Goal: Find specific page/section: Find specific page/section

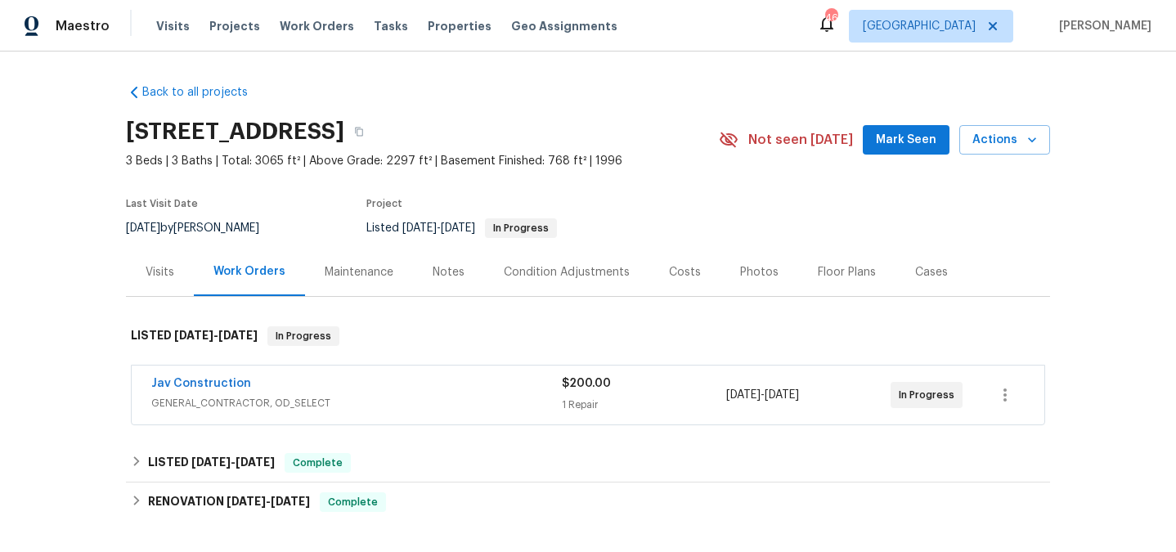
click at [293, 384] on div "Jav Construction" at bounding box center [356, 385] width 411 height 20
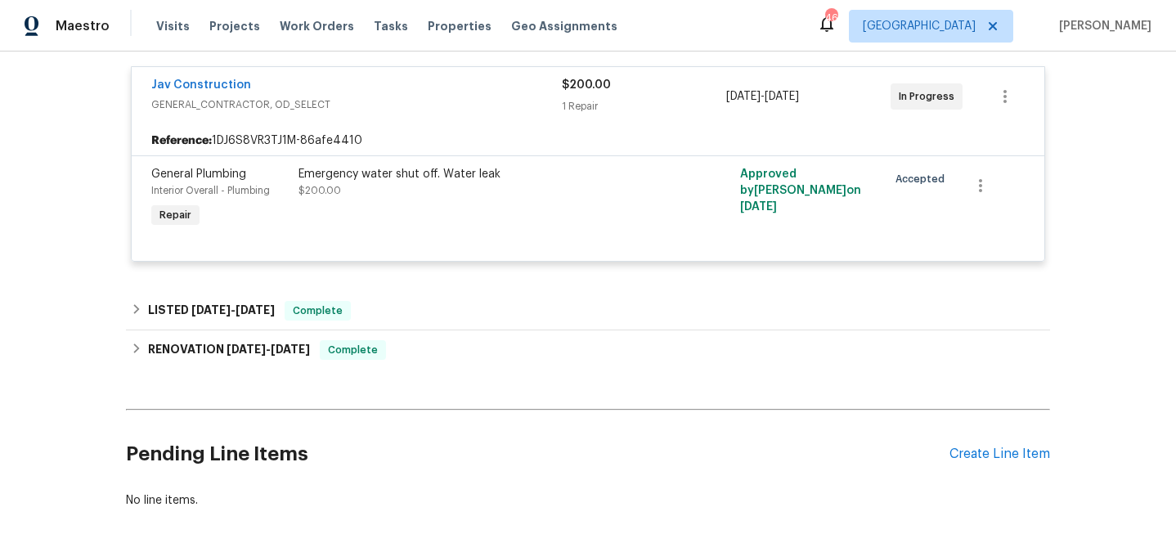
scroll to position [312, 0]
click at [198, 87] on link "Jav Construction" at bounding box center [201, 84] width 100 height 11
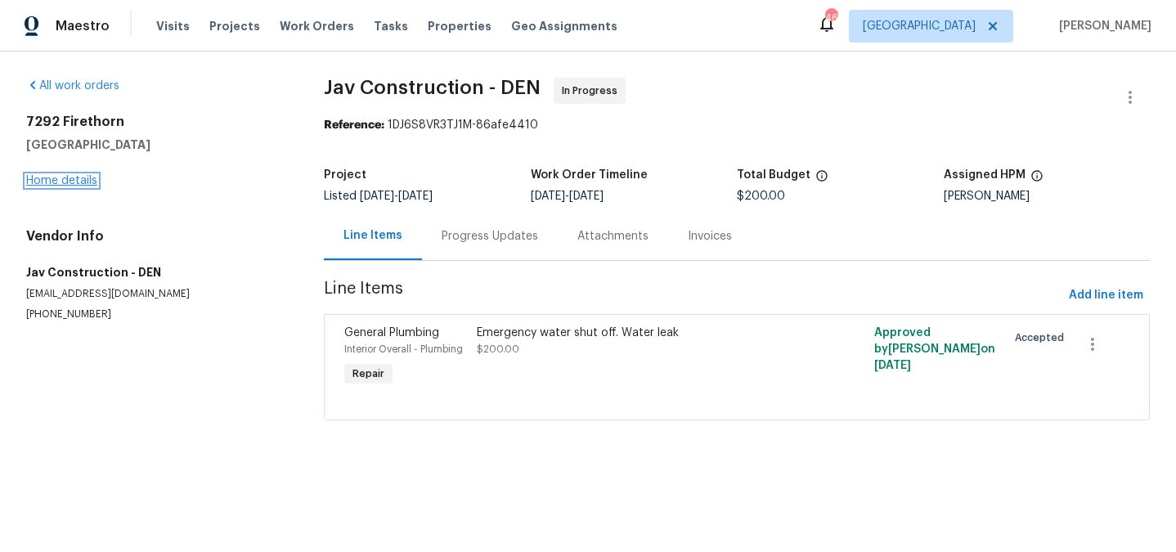
click at [57, 178] on link "Home details" at bounding box center [61, 180] width 71 height 11
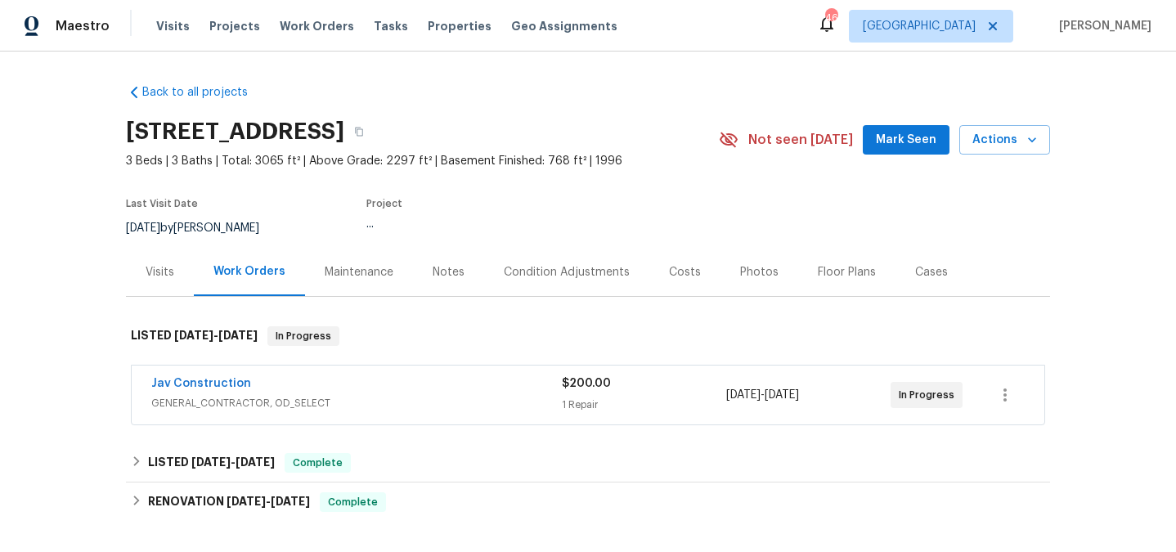
click at [170, 270] on div "Visits" at bounding box center [160, 272] width 29 height 16
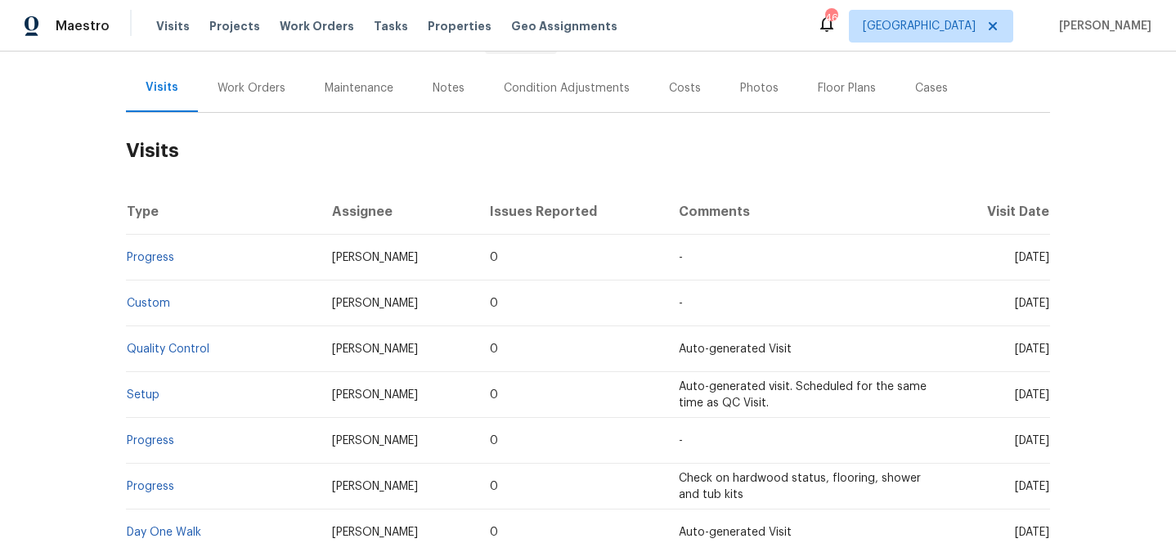
scroll to position [185, 0]
click at [151, 304] on link "Custom" at bounding box center [148, 302] width 43 height 11
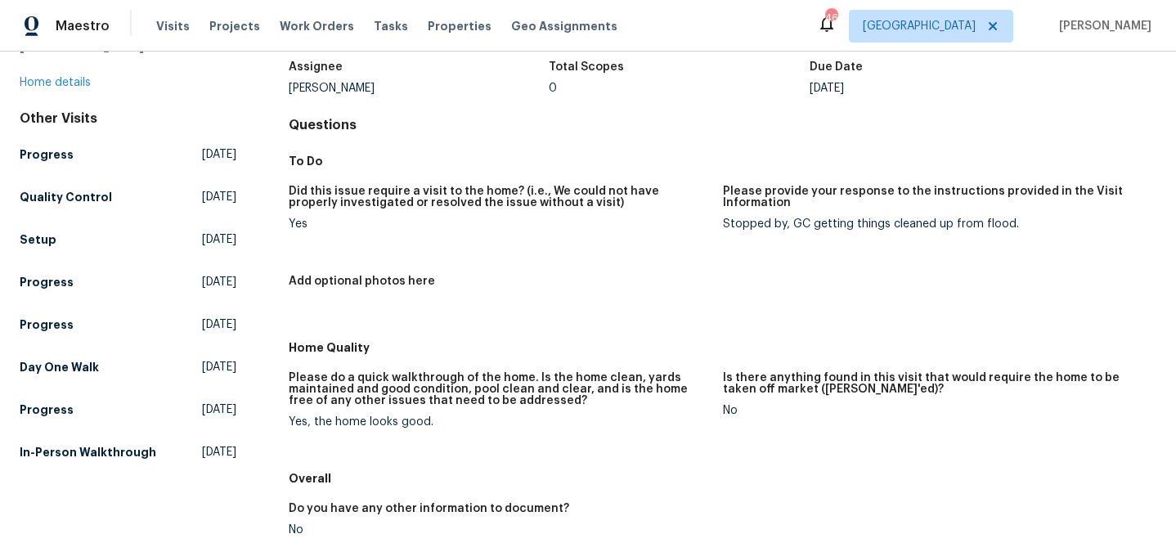
scroll to position [106, 0]
click at [796, 204] on h5 "Please provide your response to the instructions provided in the Visit Informat…" at bounding box center [933, 195] width 420 height 23
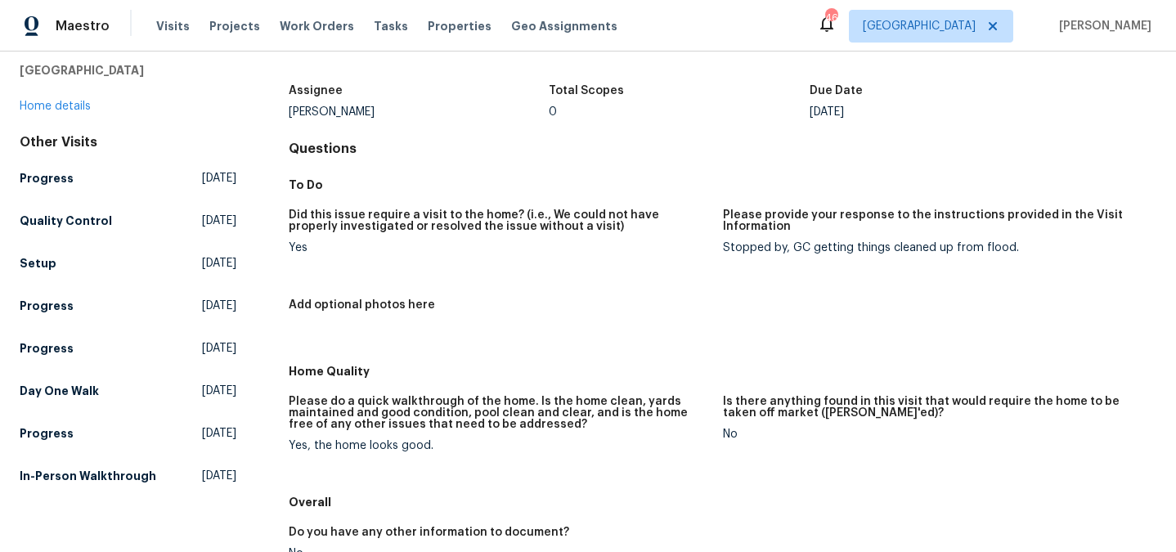
scroll to position [79, 0]
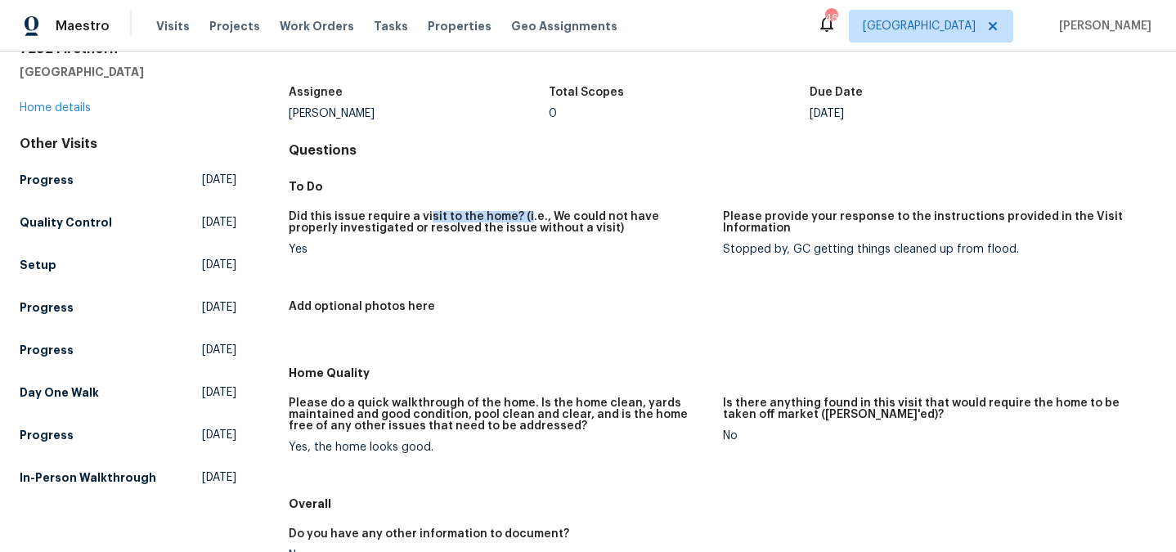
drag, startPoint x: 423, startPoint y: 219, endPoint x: 522, endPoint y: 219, distance: 99.0
click at [522, 219] on h5 "Did this issue require a visit to the home? (i.e., We could not have properly i…" at bounding box center [499, 222] width 420 height 23
drag, startPoint x: 285, startPoint y: 252, endPoint x: 303, endPoint y: 252, distance: 18.0
click at [301, 252] on div "All visits 7292 Firethorn Littleton, CO 80125 Home details Other Visits Progres…" at bounding box center [588, 385] width 1137 height 761
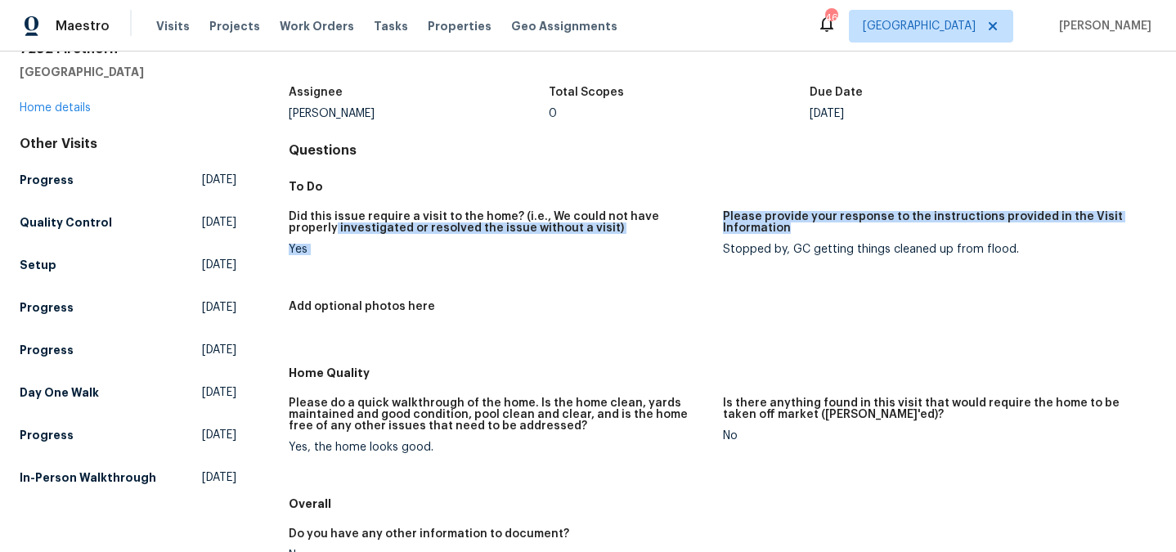
drag, startPoint x: 721, startPoint y: 218, endPoint x: 887, endPoint y: 224, distance: 166.1
click at [887, 224] on div "Did this issue require a visit to the home? (i.e., We could not have properly i…" at bounding box center [723, 279] width 868 height 157
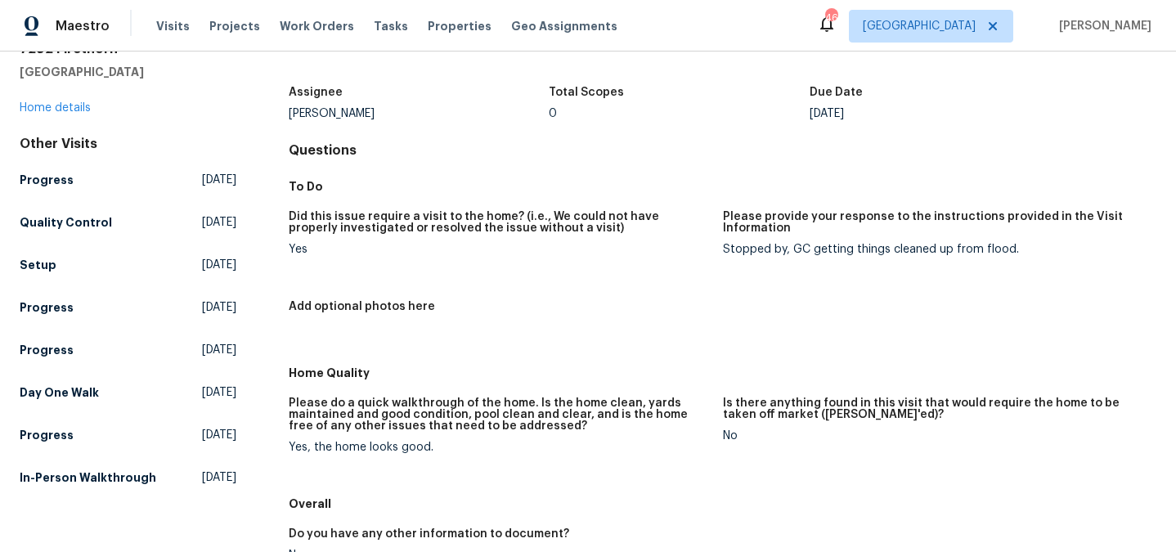
click at [728, 255] on figure "Please provide your response to the instructions provided in the Visit Informat…" at bounding box center [939, 246] width 433 height 70
drag, startPoint x: 727, startPoint y: 251, endPoint x: 1013, endPoint y: 241, distance: 286.4
click at [1016, 246] on div "Stopped by, GC getting things cleaned up from flood." at bounding box center [933, 249] width 420 height 11
click at [1013, 241] on div "Please provide your response to the instructions provided in the Visit Informat…" at bounding box center [933, 227] width 420 height 33
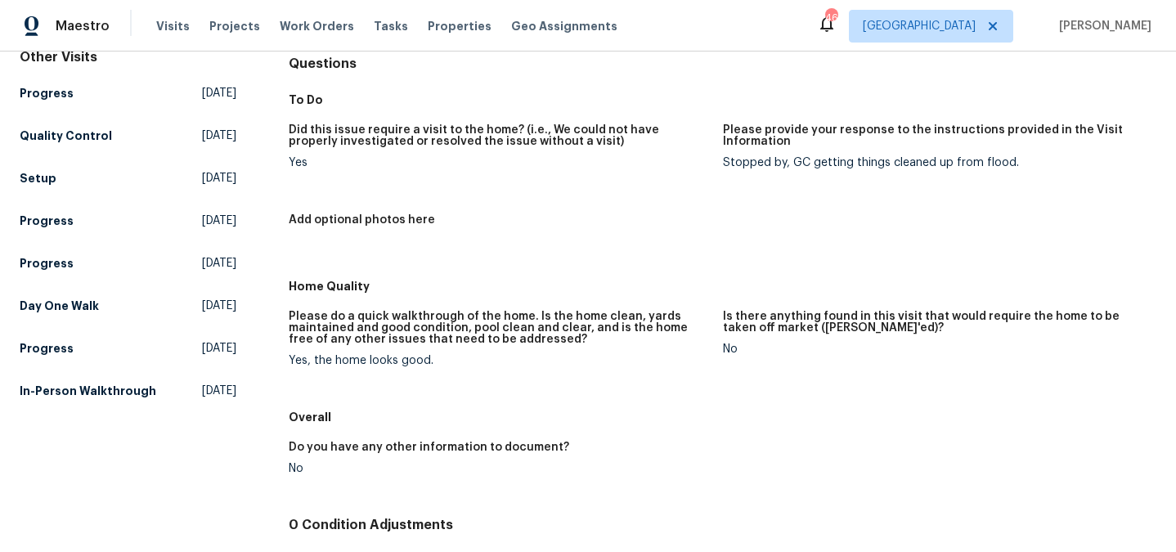
scroll to position [169, 0]
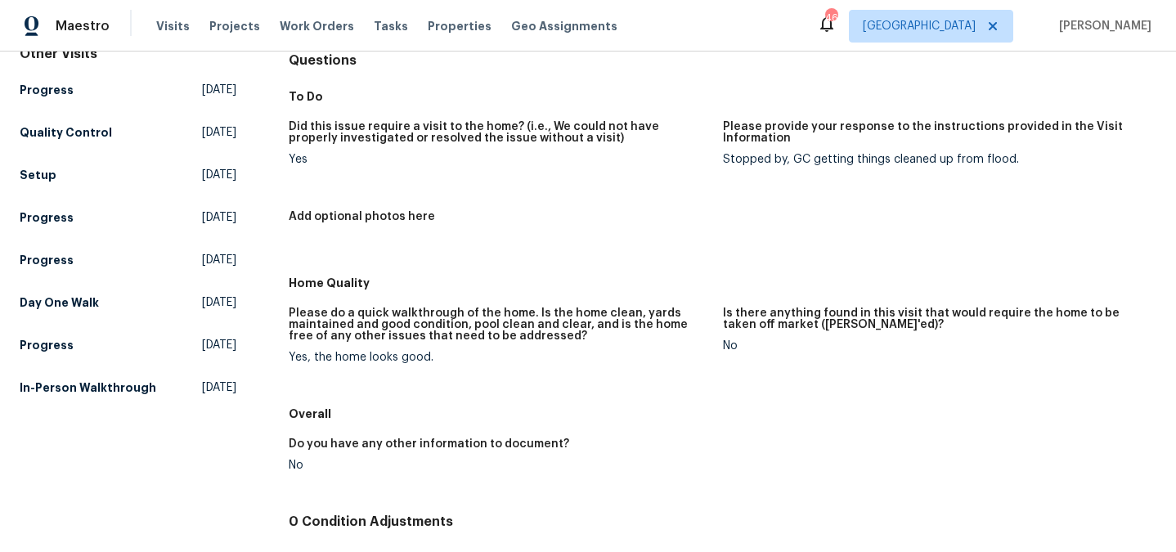
click at [516, 314] on h5 "Please do a quick walkthrough of the home. Is the home clean, yards maintained …" at bounding box center [499, 325] width 420 height 34
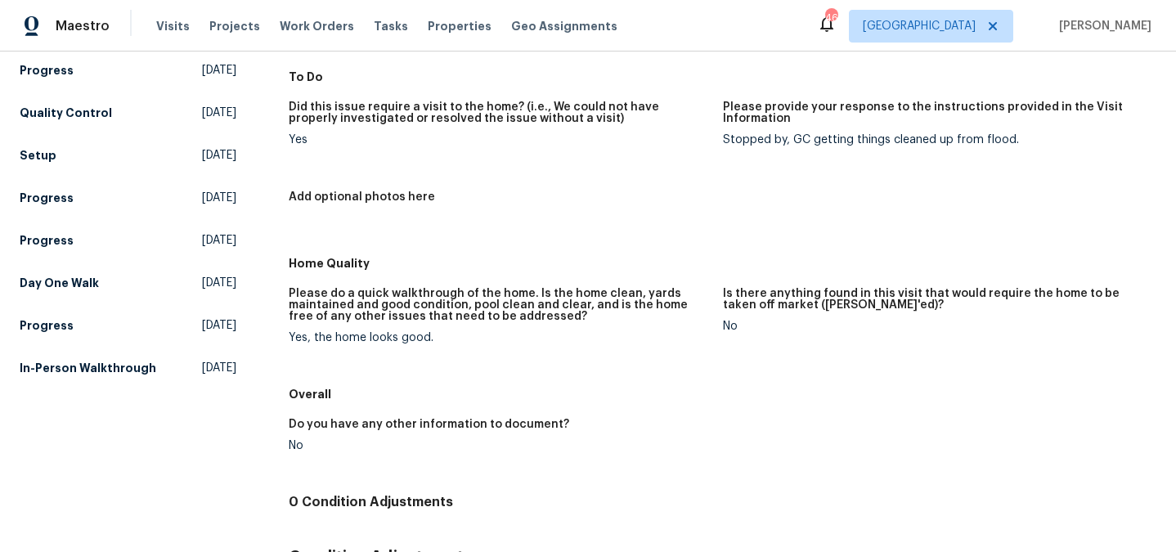
scroll to position [0, 0]
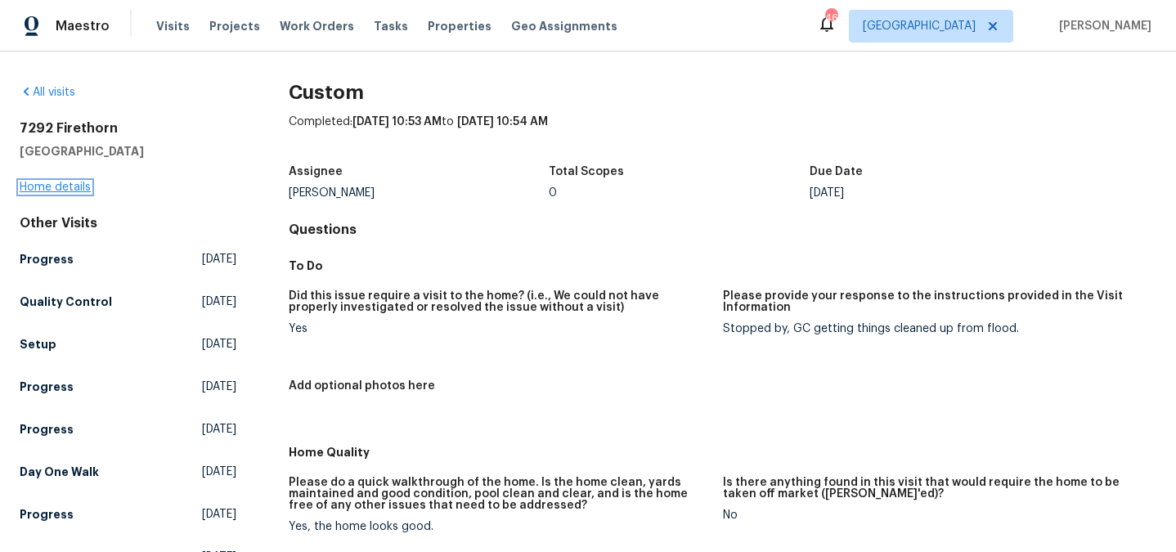
click at [80, 192] on link "Home details" at bounding box center [55, 187] width 71 height 11
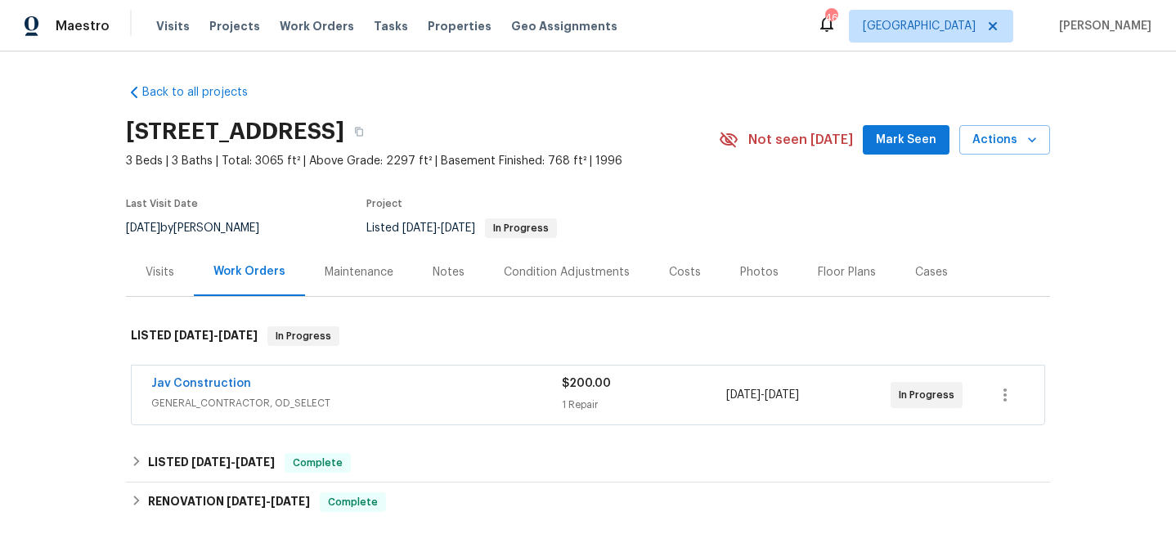
click at [153, 264] on div "Visits" at bounding box center [160, 272] width 29 height 16
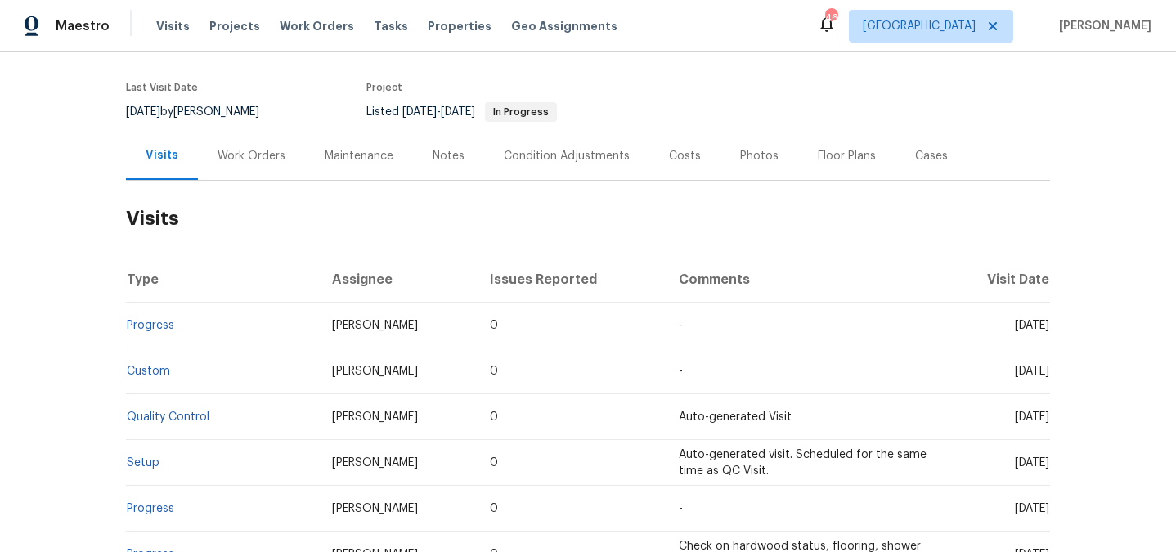
scroll to position [144, 0]
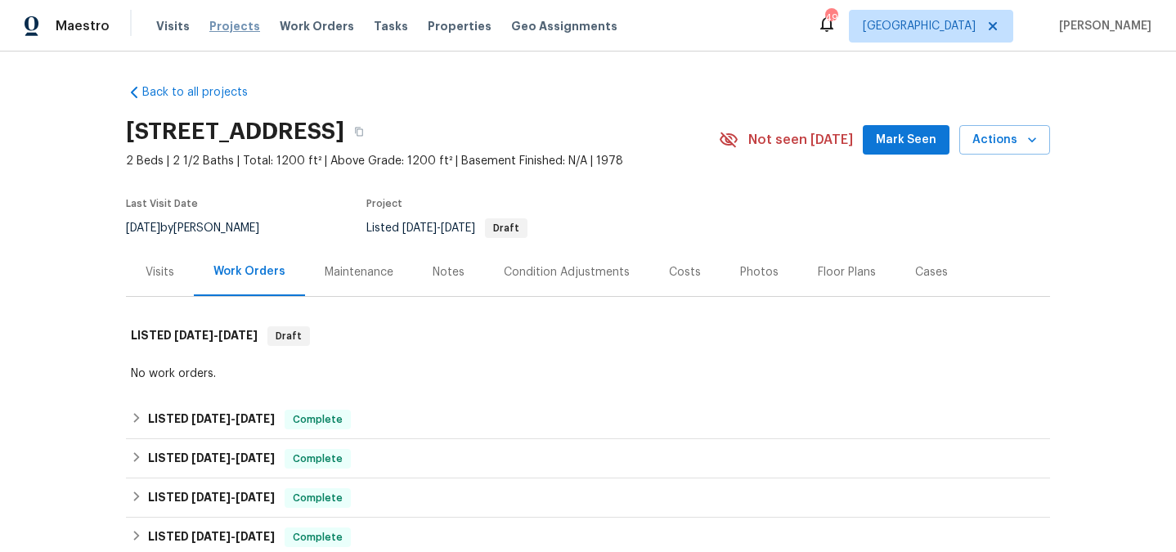
click at [222, 18] on span "Projects" at bounding box center [234, 26] width 51 height 16
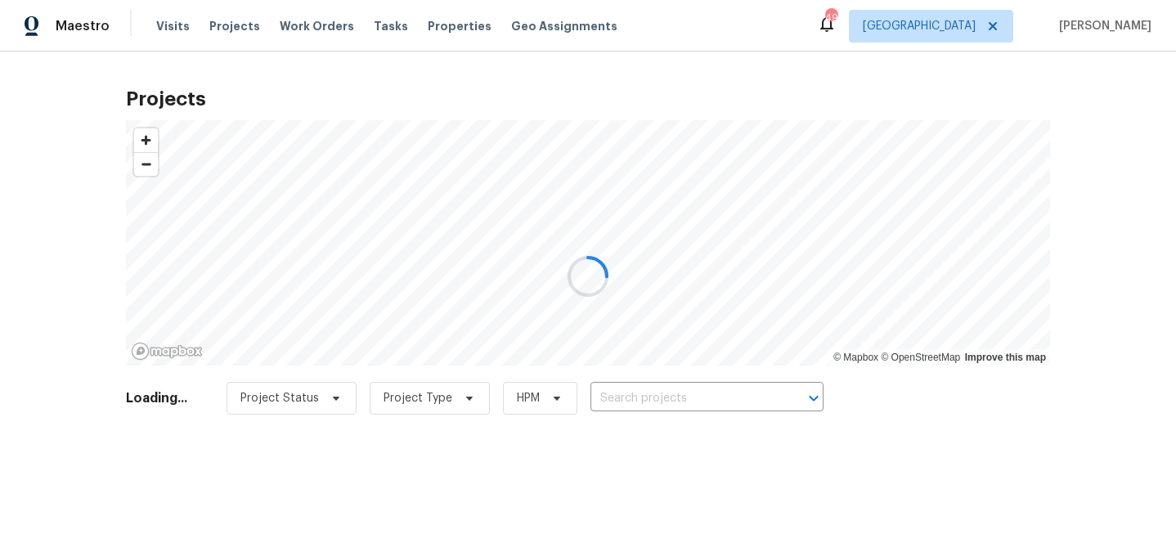
click at [222, 24] on div at bounding box center [588, 276] width 1176 height 552
click at [660, 396] on div at bounding box center [588, 276] width 1176 height 552
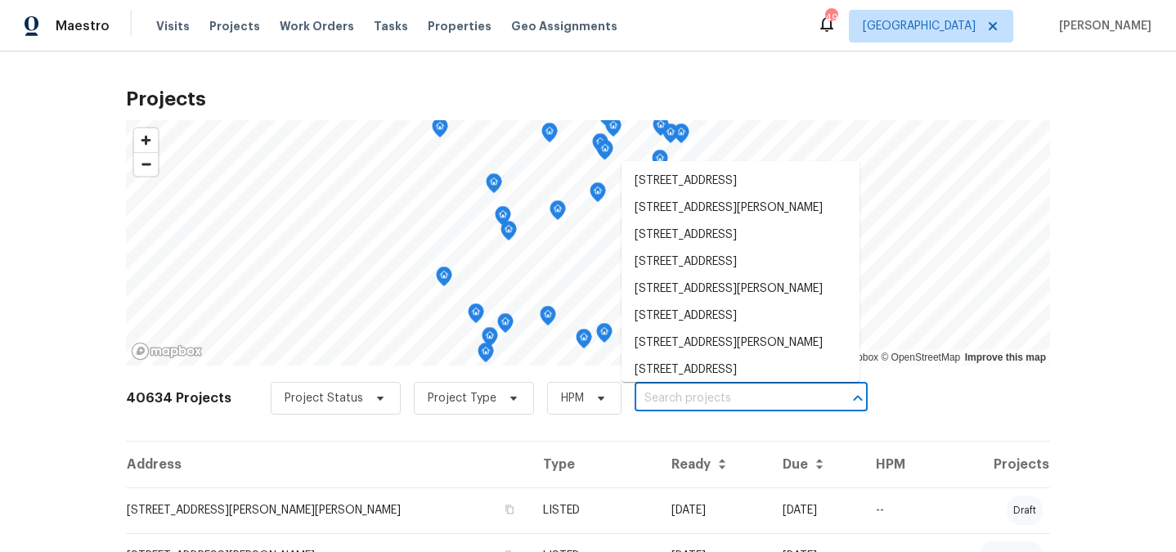
click at [676, 406] on input "text" at bounding box center [728, 398] width 187 height 25
paste input "[STREET_ADDRESS]"
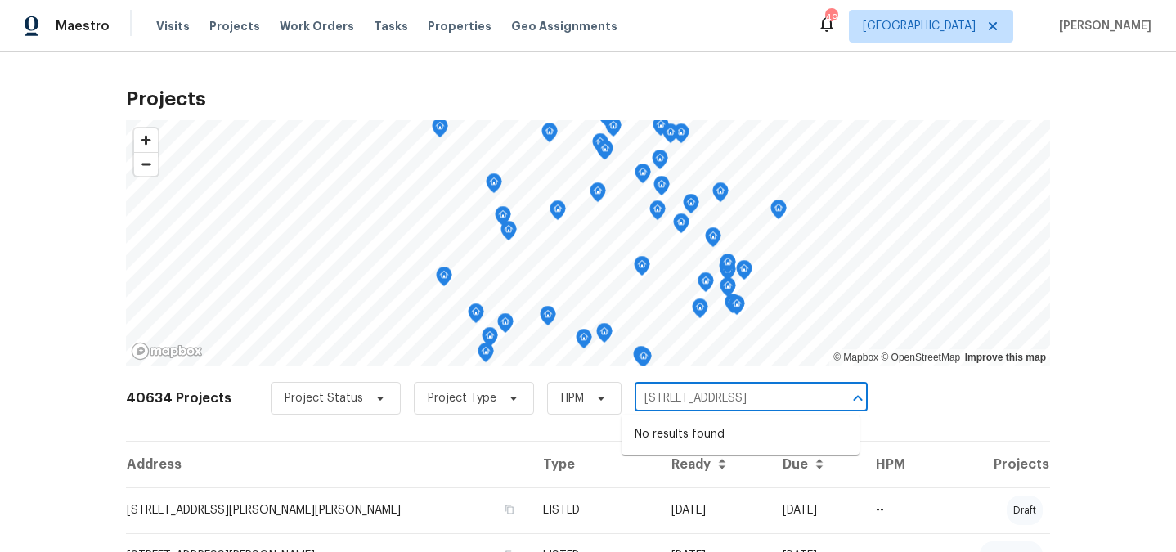
scroll to position [0, 30]
drag, startPoint x: 693, startPoint y: 396, endPoint x: 874, endPoint y: 409, distance: 182.0
click at [874, 409] on div "40634 Projects Project Status Project Type HPM [STREET_ADDRESS] ​" at bounding box center [588, 407] width 924 height 65
type input "3159 Nursery"
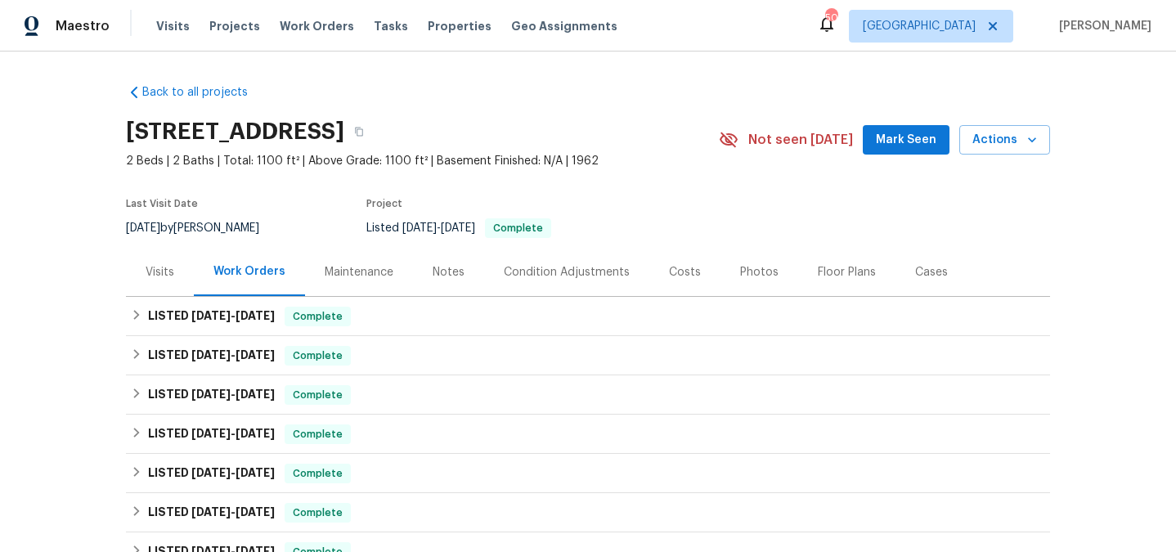
click at [186, 268] on div "Visits" at bounding box center [160, 272] width 68 height 48
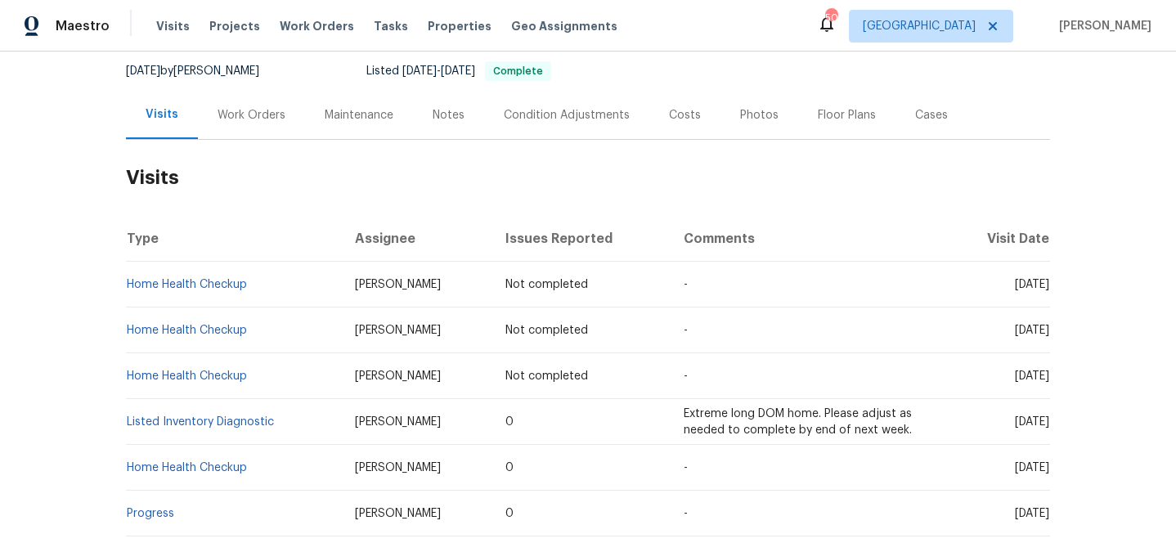
scroll to position [226, 0]
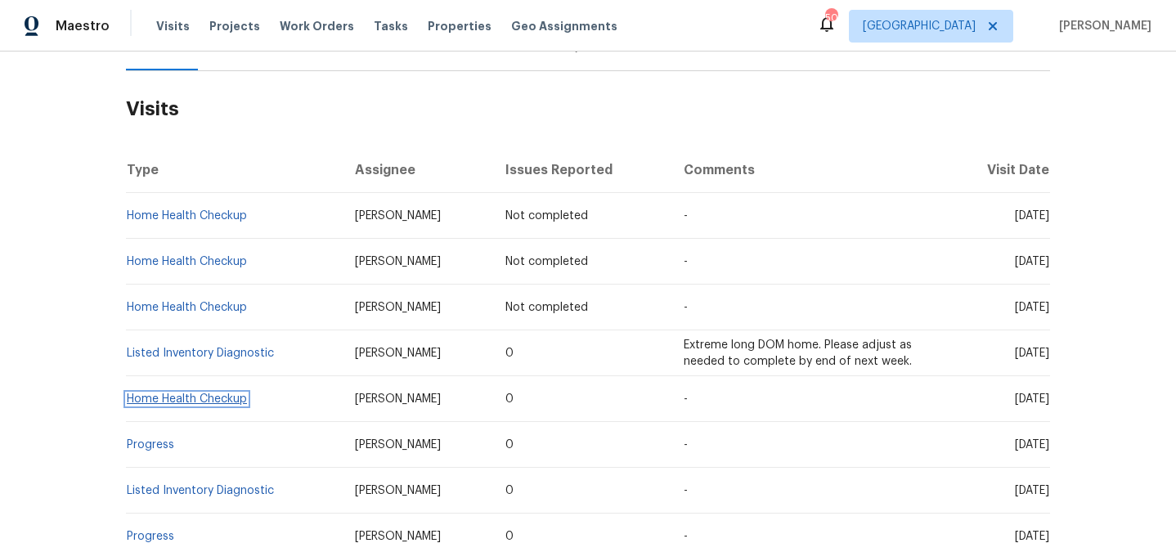
click at [164, 397] on link "Home Health Checkup" at bounding box center [187, 398] width 120 height 11
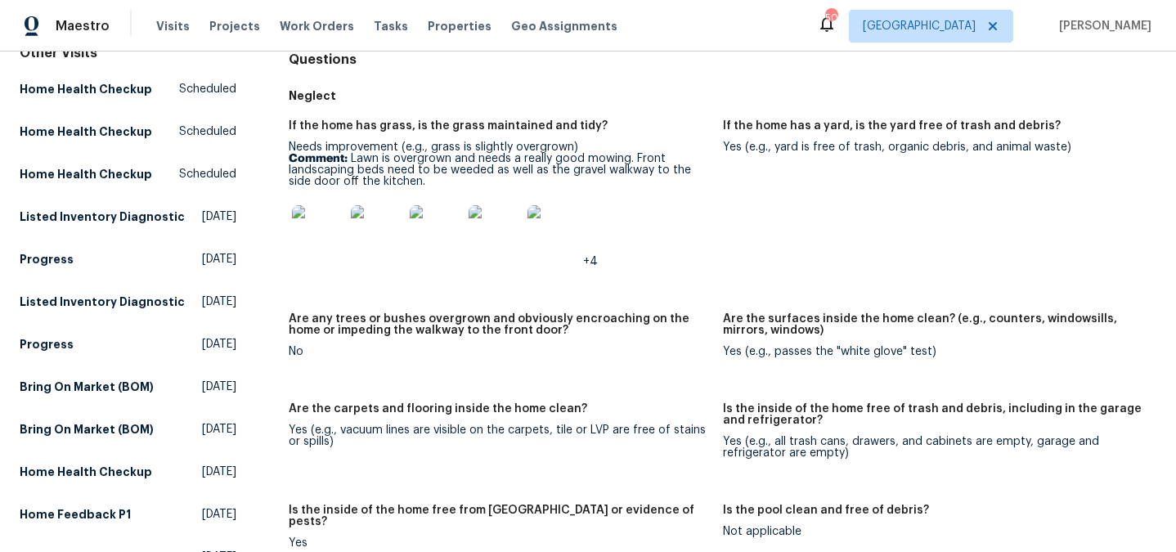
scroll to position [177, 0]
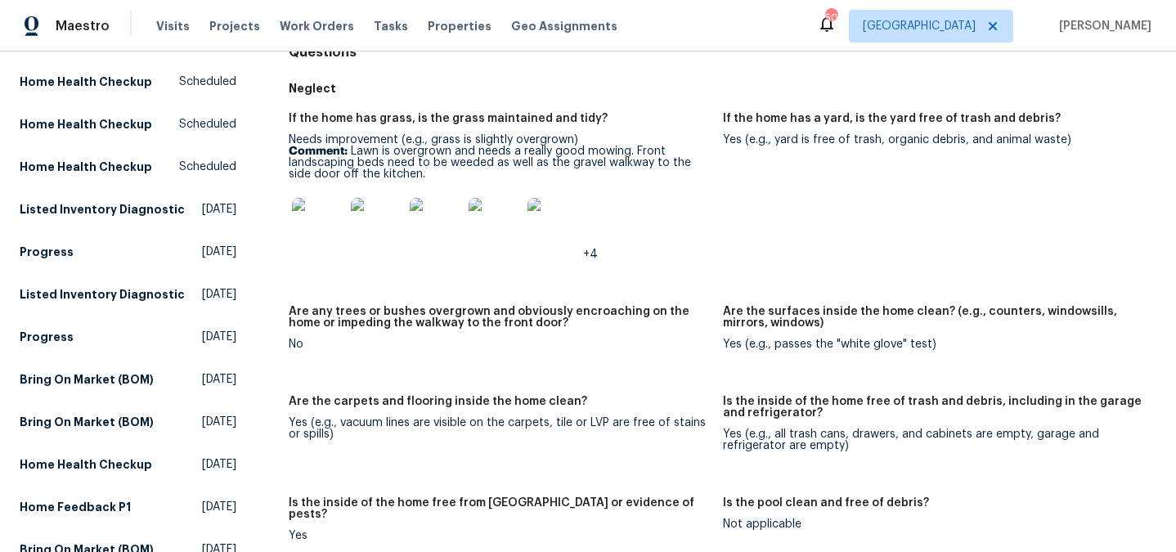
click at [322, 224] on img at bounding box center [318, 224] width 52 height 52
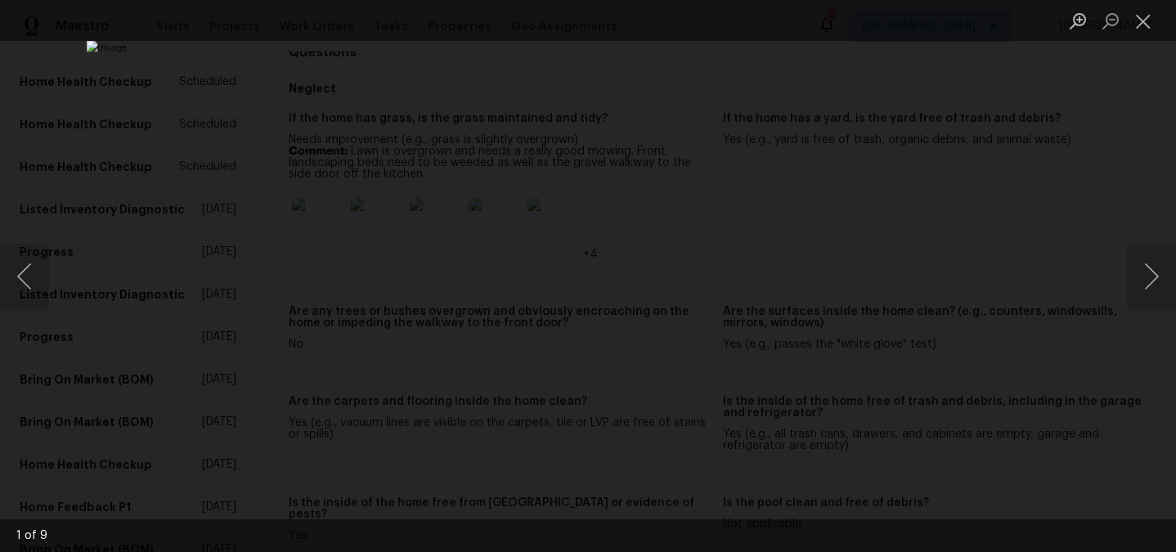
click at [984, 278] on div "Lightbox" at bounding box center [588, 276] width 1176 height 552
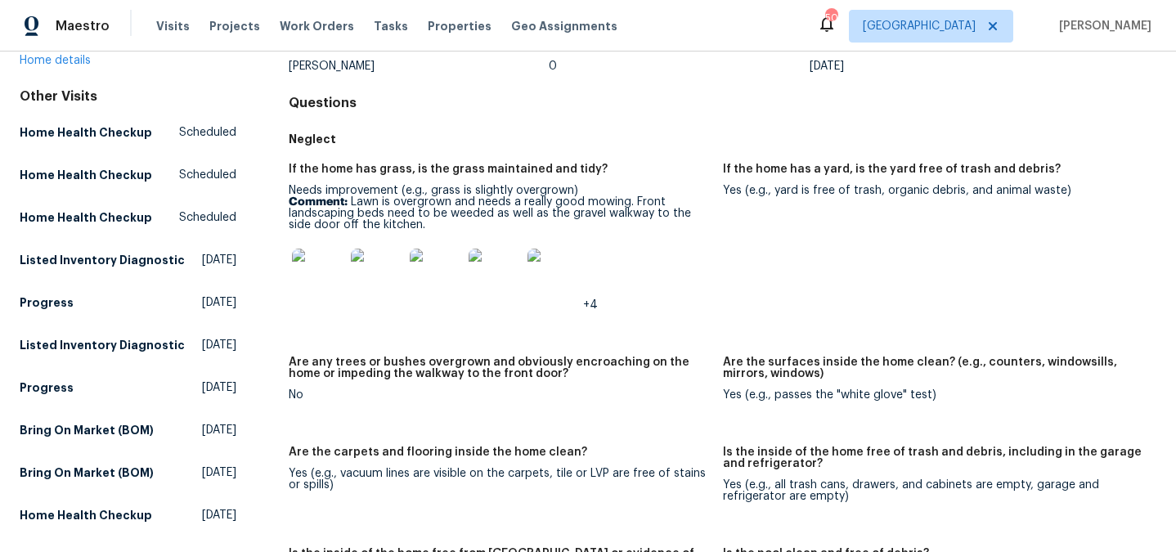
scroll to position [125, 0]
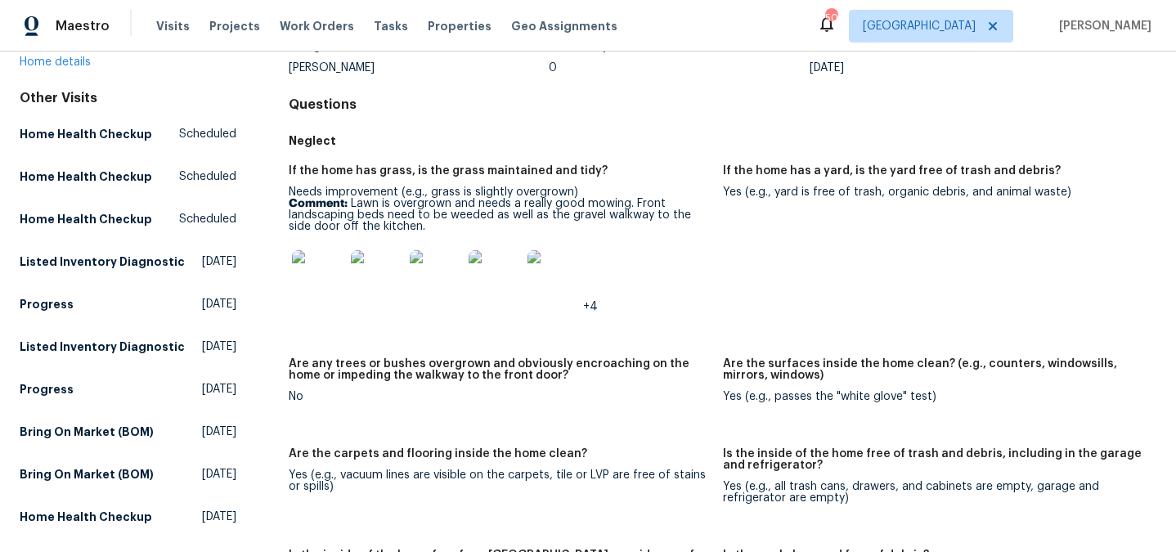
click at [71, 54] on div "3159 Nursery Rd SE Smyrna, GA 30082 Home details" at bounding box center [128, 32] width 217 height 75
click at [69, 63] on link "Home details" at bounding box center [55, 61] width 71 height 11
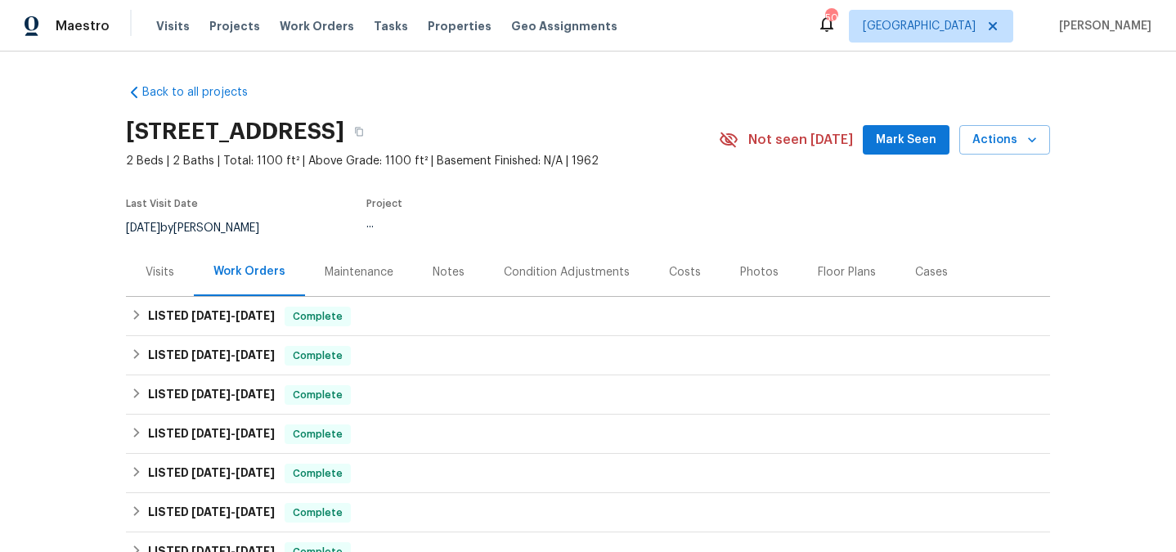
click at [165, 277] on div "Visits" at bounding box center [160, 272] width 29 height 16
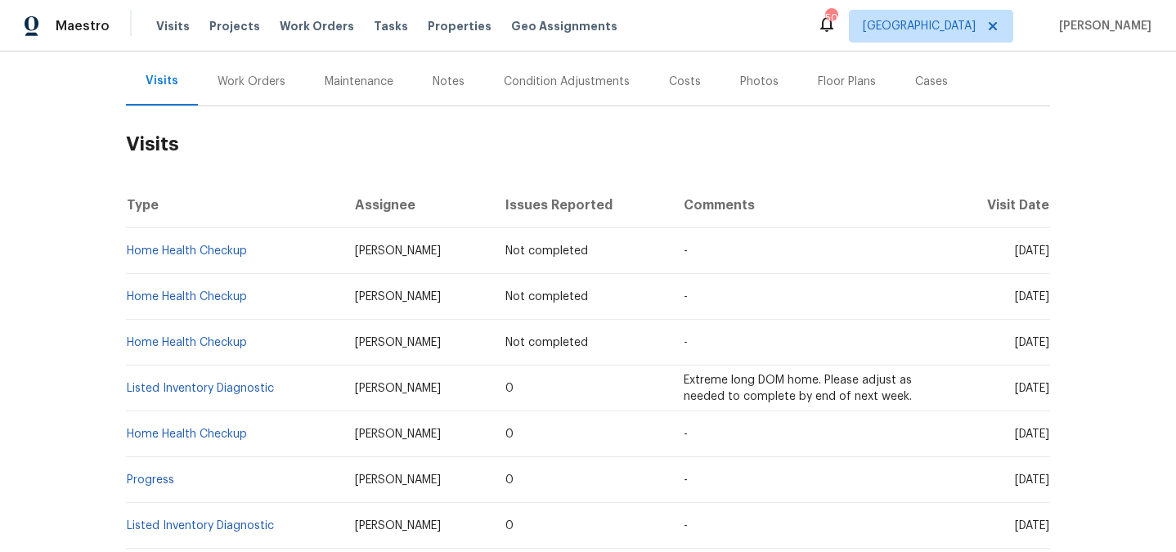
scroll to position [191, 0]
click at [184, 384] on link "Listed Inventory Diagnostic" at bounding box center [200, 387] width 147 height 11
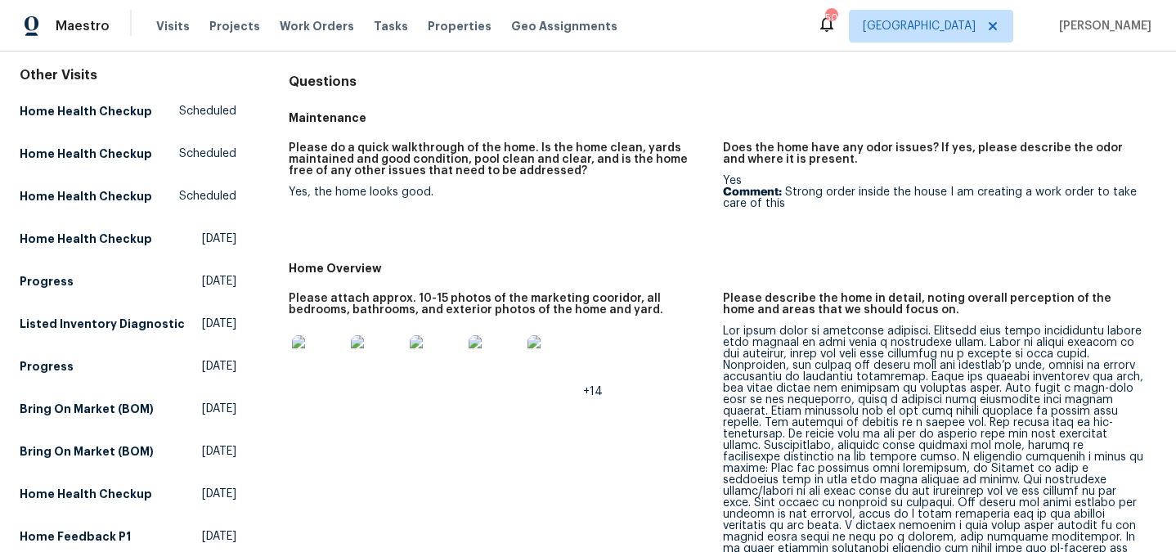
scroll to position [149, 0]
click at [330, 367] on img at bounding box center [318, 361] width 52 height 52
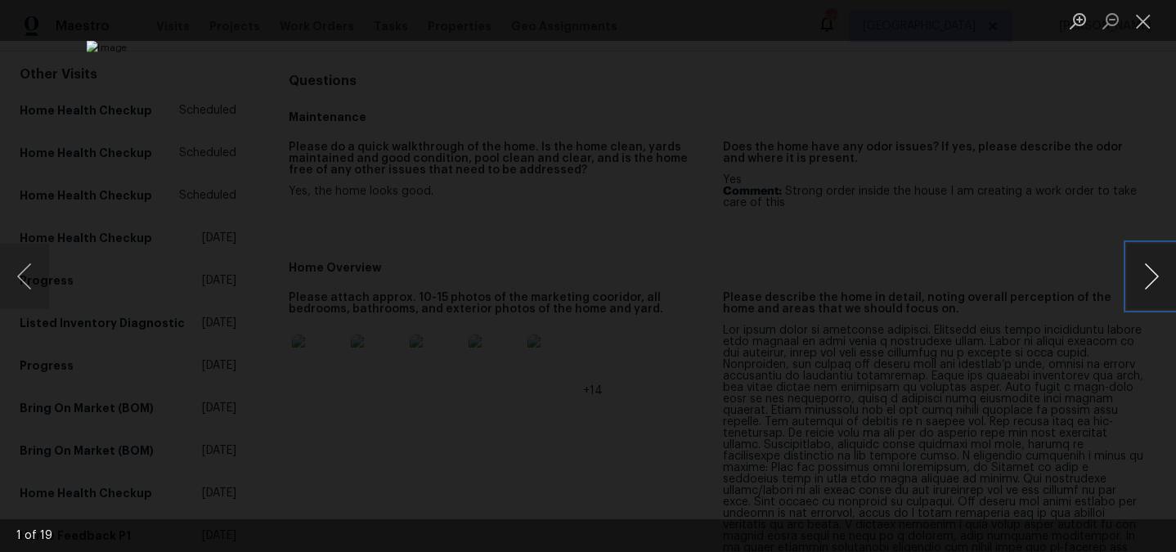
click at [1154, 281] on button "Next image" at bounding box center [1151, 276] width 49 height 65
click at [36, 271] on button "Previous image" at bounding box center [24, 276] width 49 height 65
click at [1154, 281] on button "Next image" at bounding box center [1151, 276] width 49 height 65
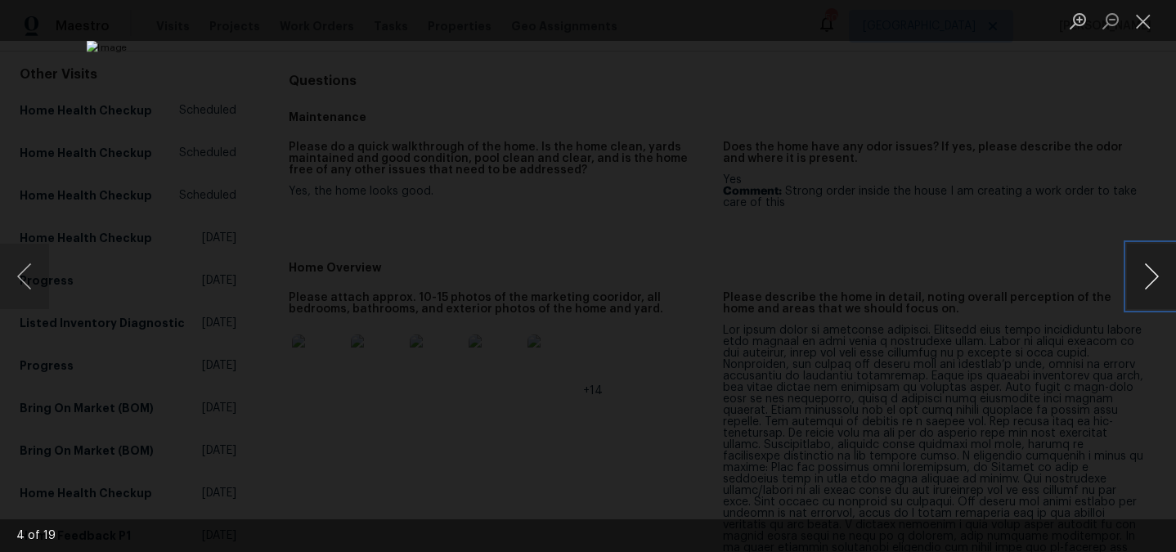
click at [1154, 281] on button "Next image" at bounding box center [1151, 276] width 49 height 65
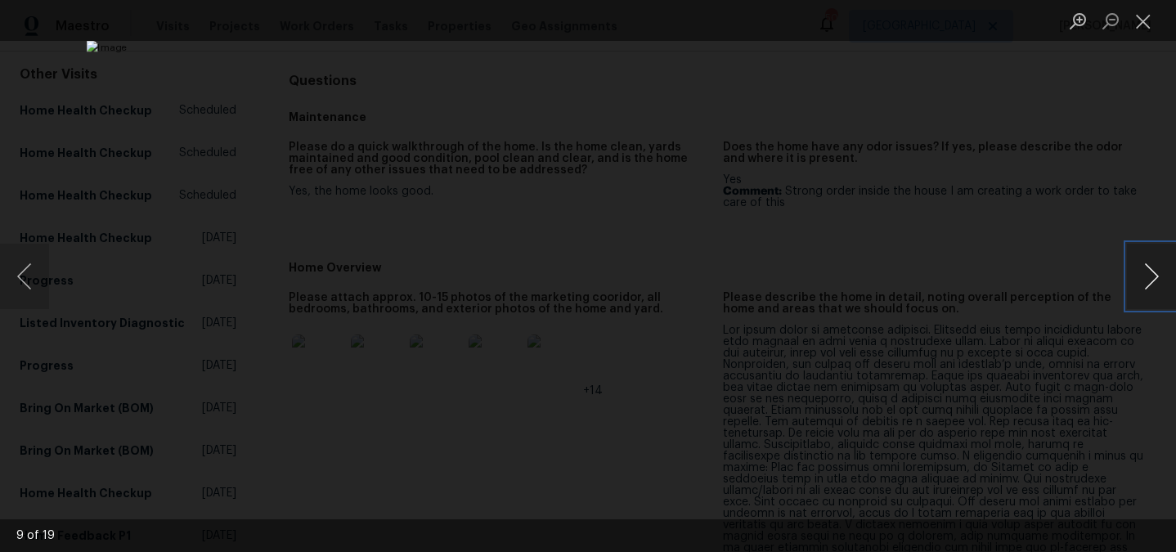
click at [1154, 281] on button "Next image" at bounding box center [1151, 276] width 49 height 65
click at [1107, 204] on div "Lightbox" at bounding box center [588, 276] width 1176 height 552
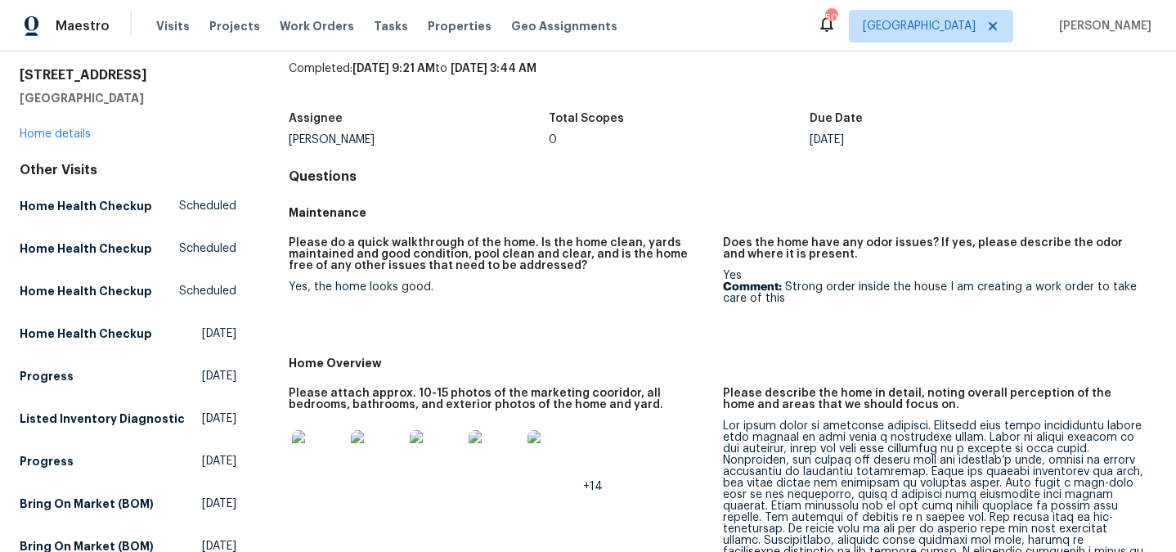
scroll to position [0, 0]
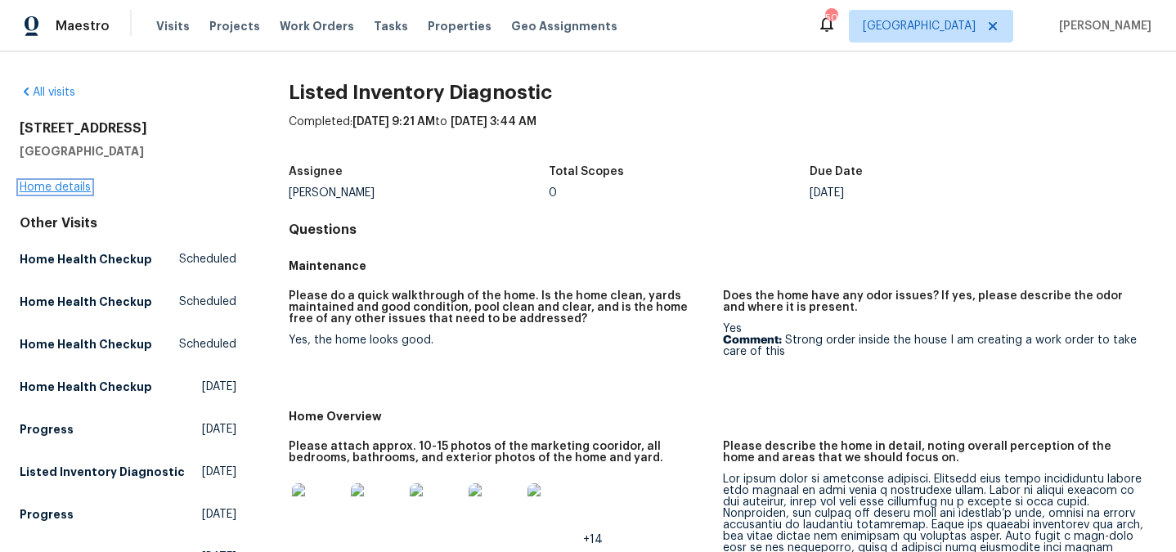
click at [52, 186] on link "Home details" at bounding box center [55, 187] width 71 height 11
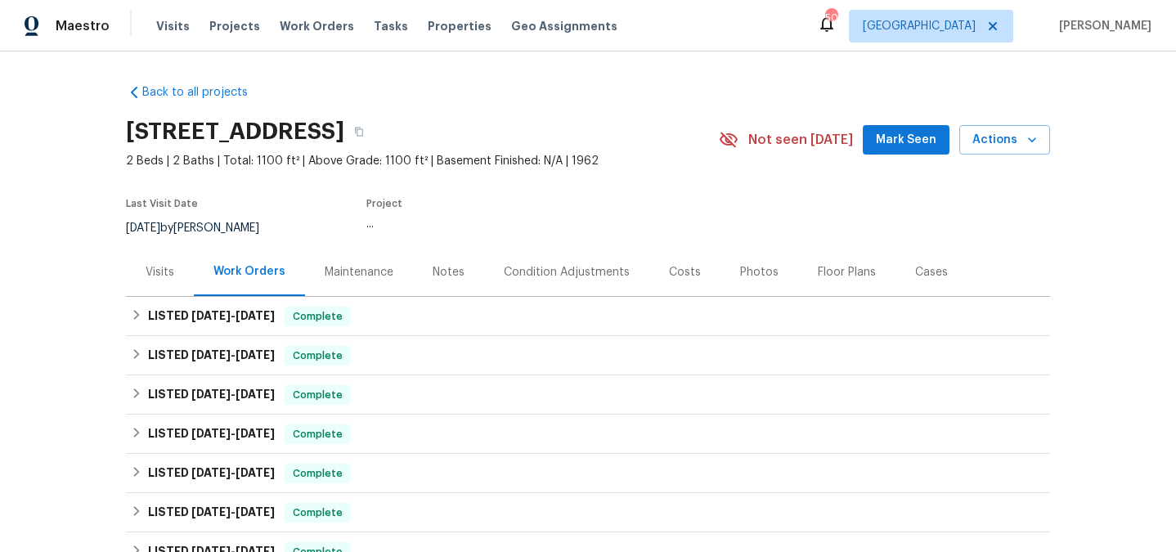
click at [167, 280] on div "Visits" at bounding box center [160, 272] width 68 height 48
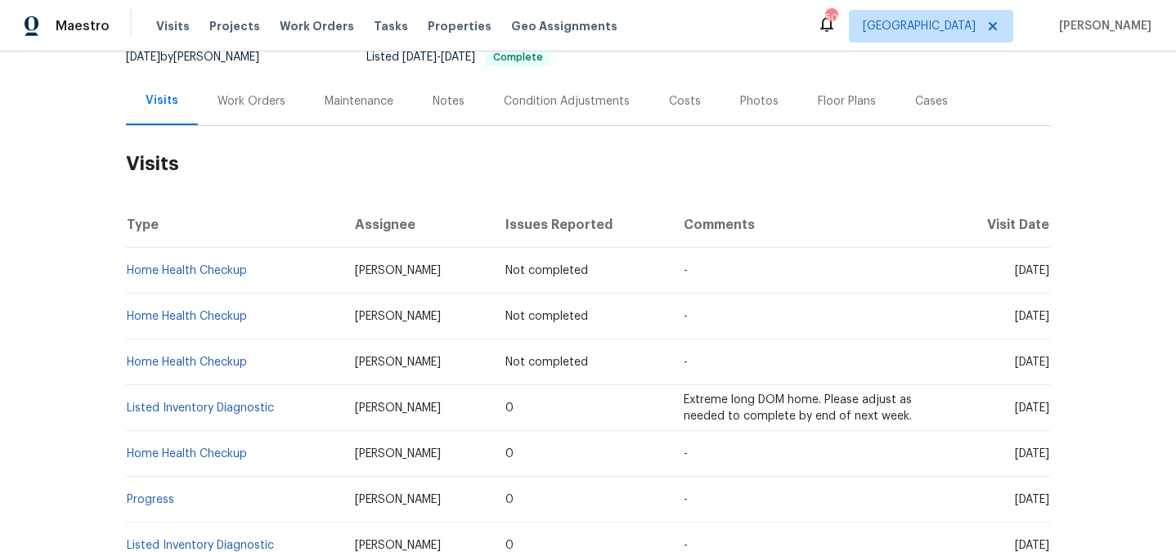
scroll to position [202, 0]
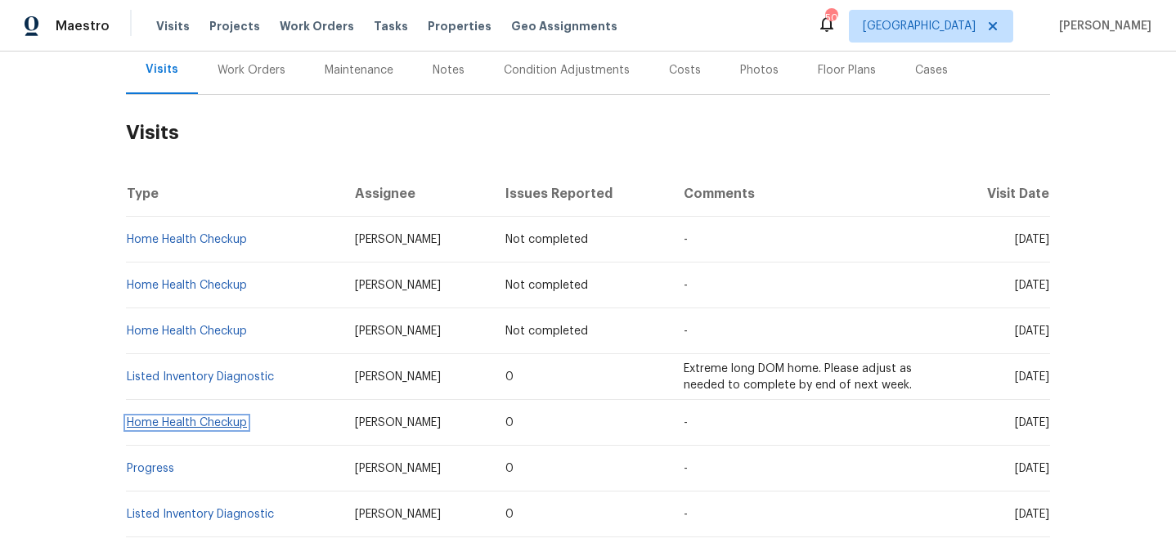
click at [199, 420] on link "Home Health Checkup" at bounding box center [187, 422] width 120 height 11
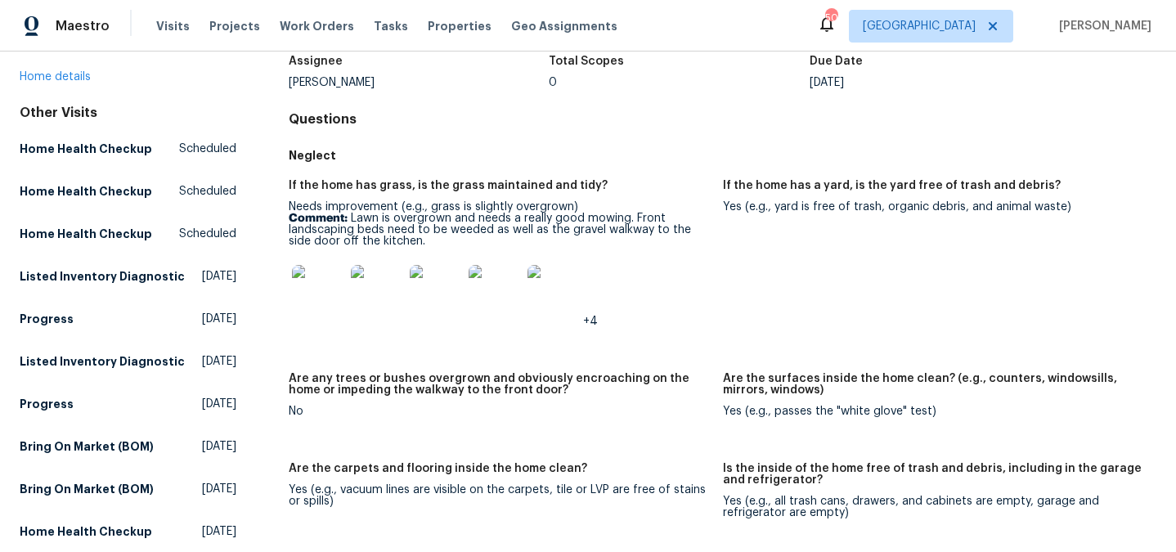
scroll to position [131, 0]
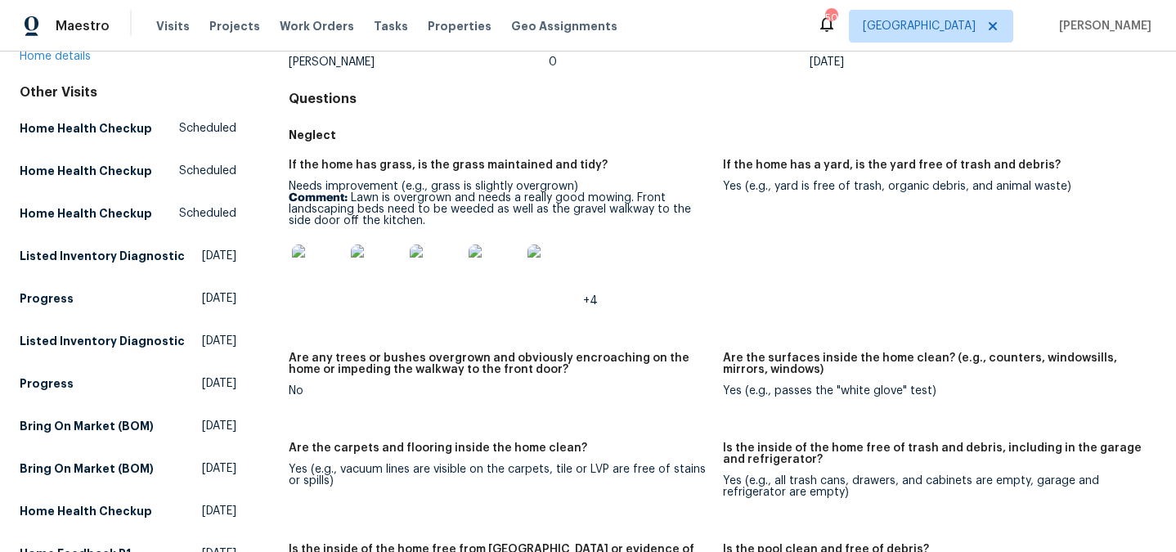
click at [546, 255] on img at bounding box center [554, 271] width 52 height 52
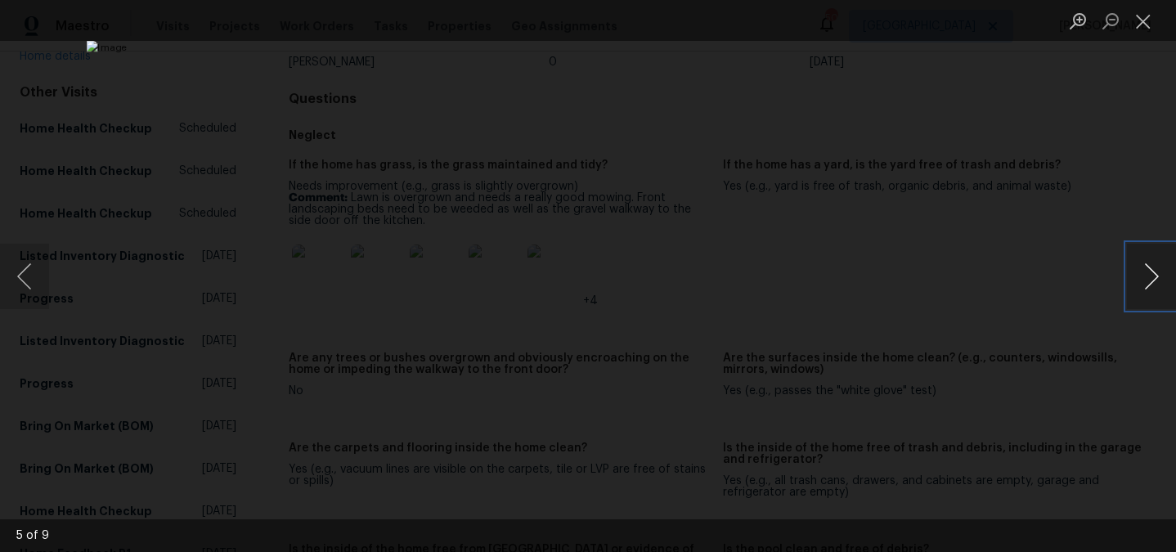
click at [1149, 279] on button "Next image" at bounding box center [1151, 276] width 49 height 65
click at [1066, 203] on div "Lightbox" at bounding box center [588, 276] width 1176 height 552
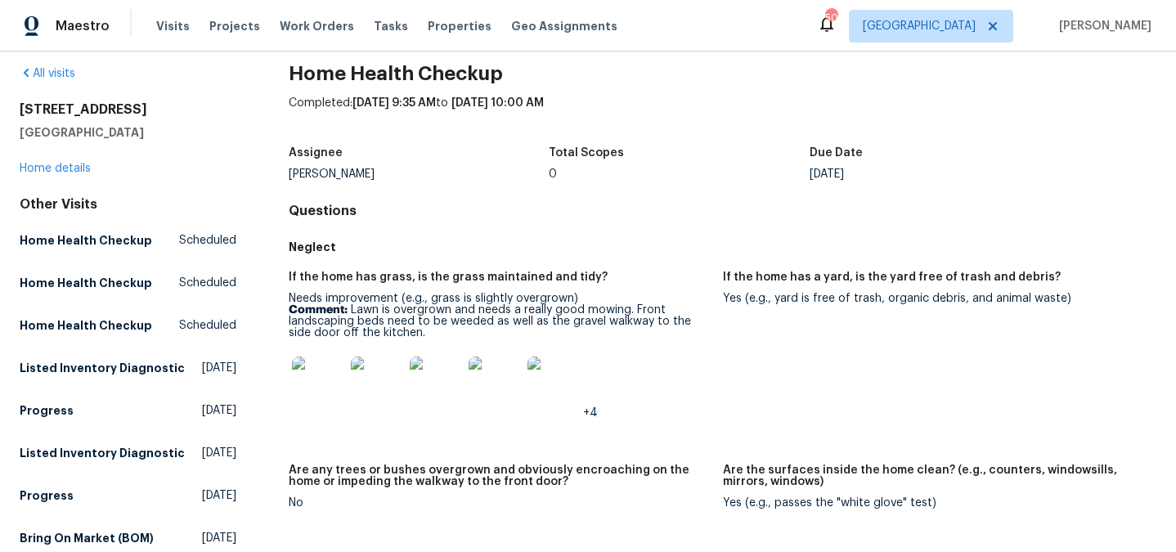
scroll to position [20, 0]
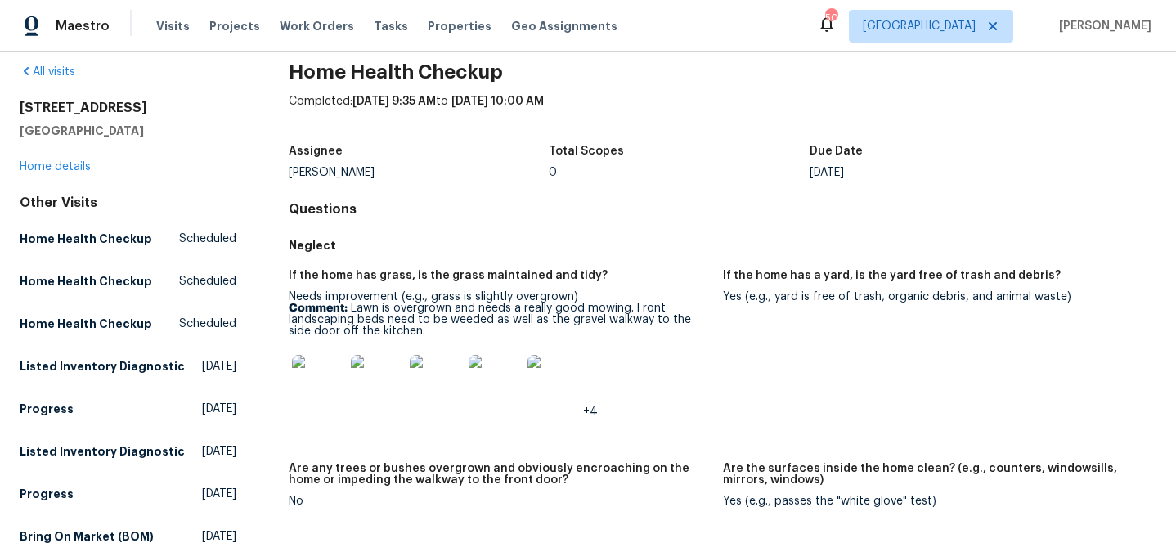
click at [329, 380] on img at bounding box center [318, 381] width 52 height 52
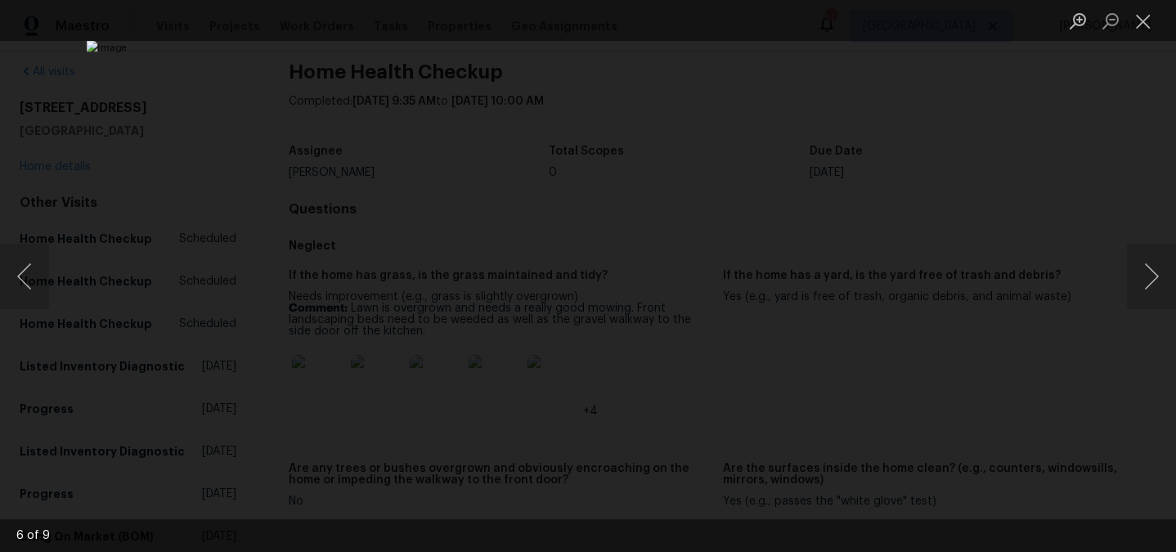
click at [1122, 279] on div "Lightbox" at bounding box center [588, 276] width 1176 height 552
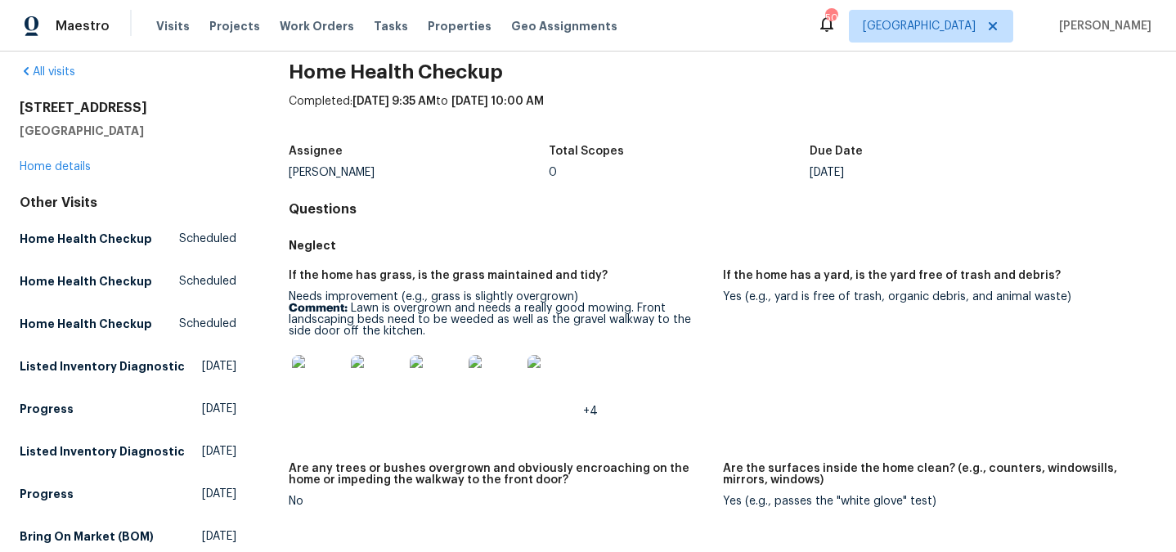
click at [394, 375] on img at bounding box center [377, 381] width 52 height 52
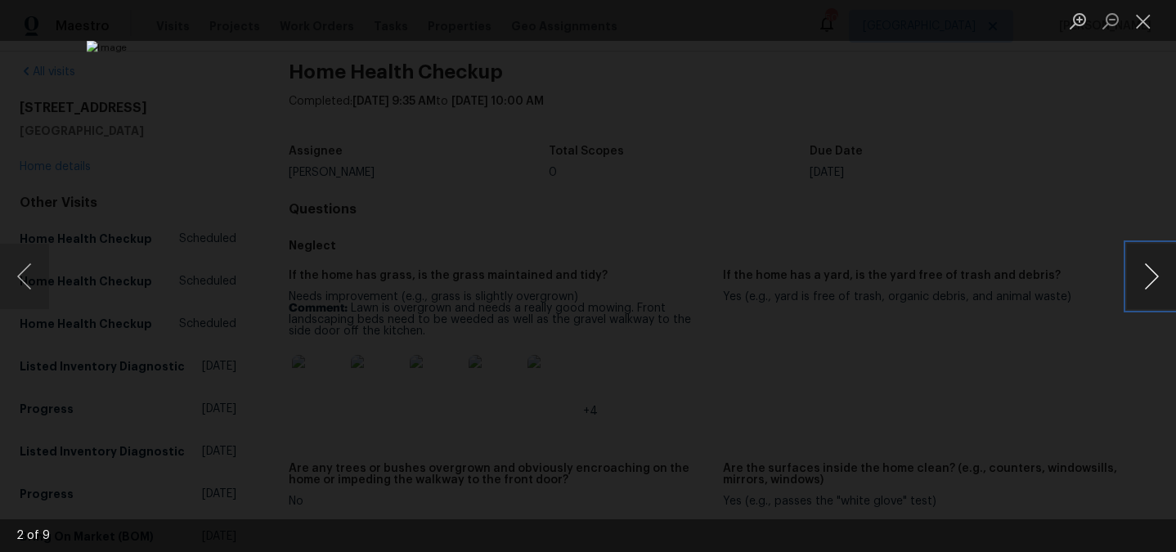
click at [1146, 280] on button "Next image" at bounding box center [1151, 276] width 49 height 65
click at [1087, 235] on div "Lightbox" at bounding box center [588, 276] width 1176 height 552
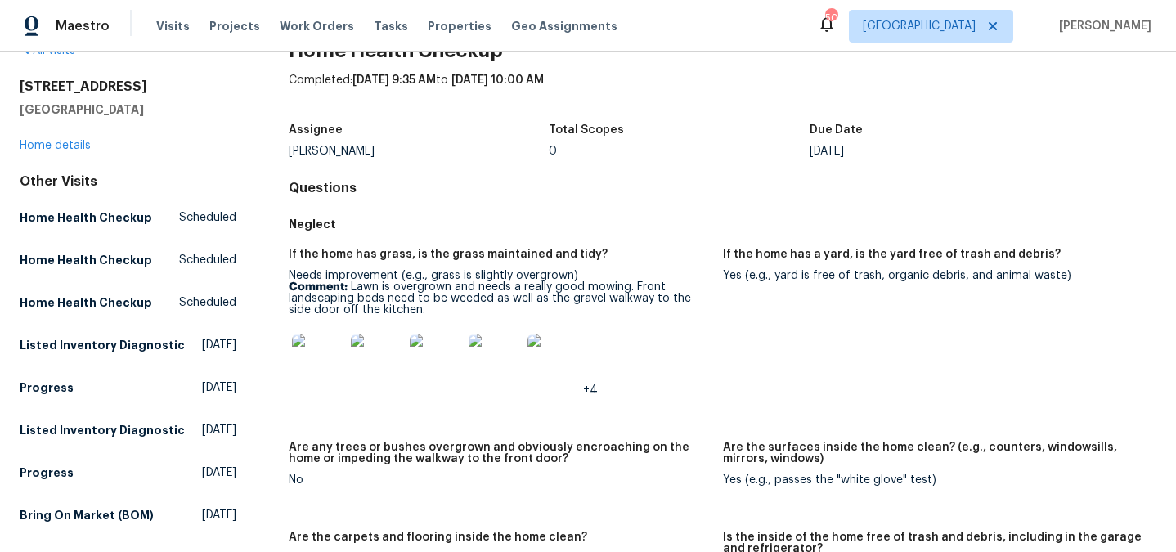
scroll to position [0, 0]
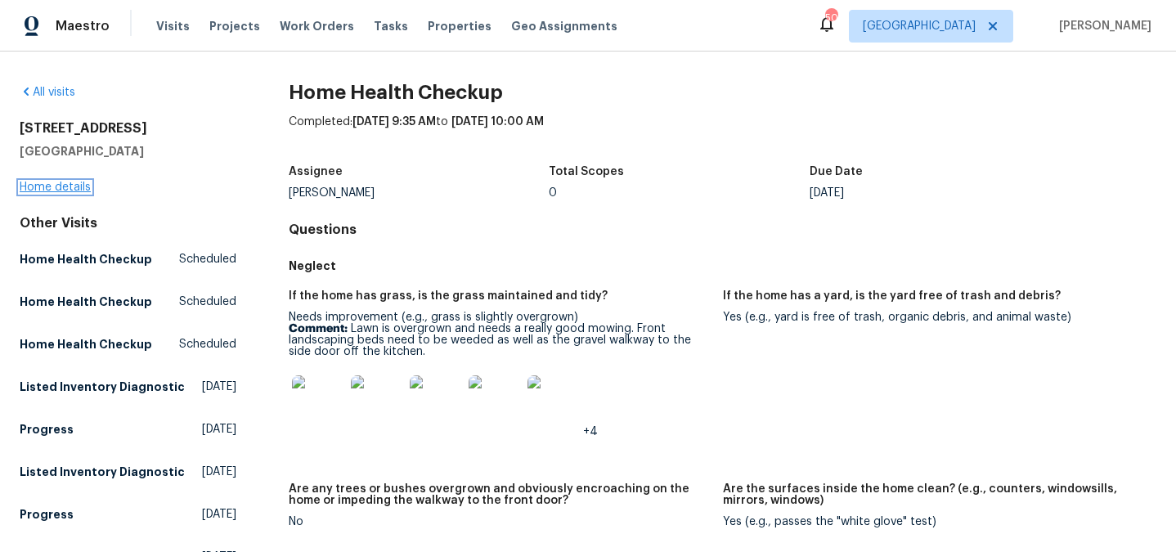
click at [56, 182] on link "Home details" at bounding box center [55, 187] width 71 height 11
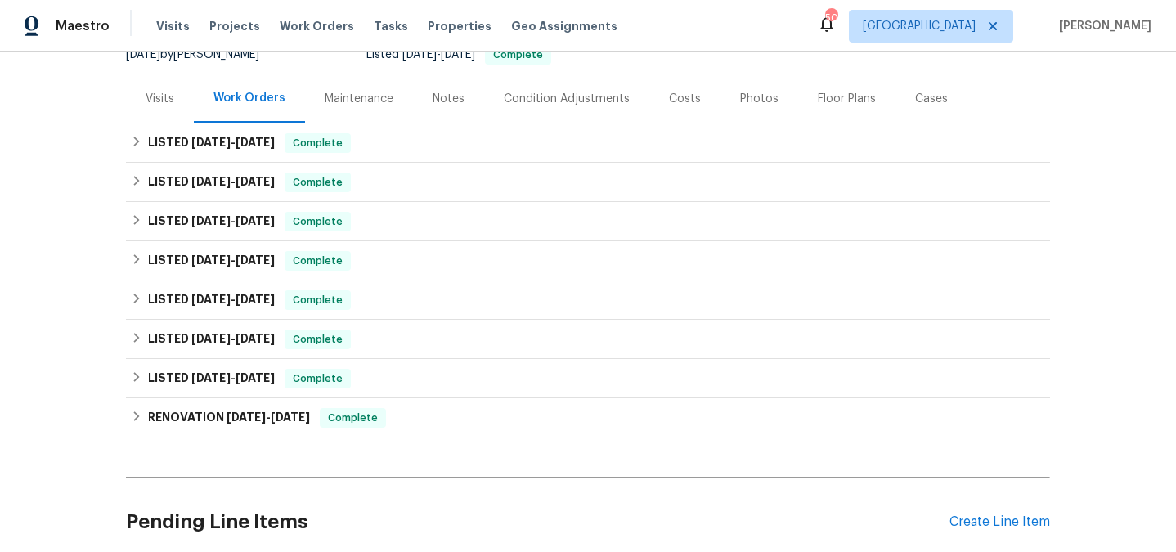
scroll to position [192, 0]
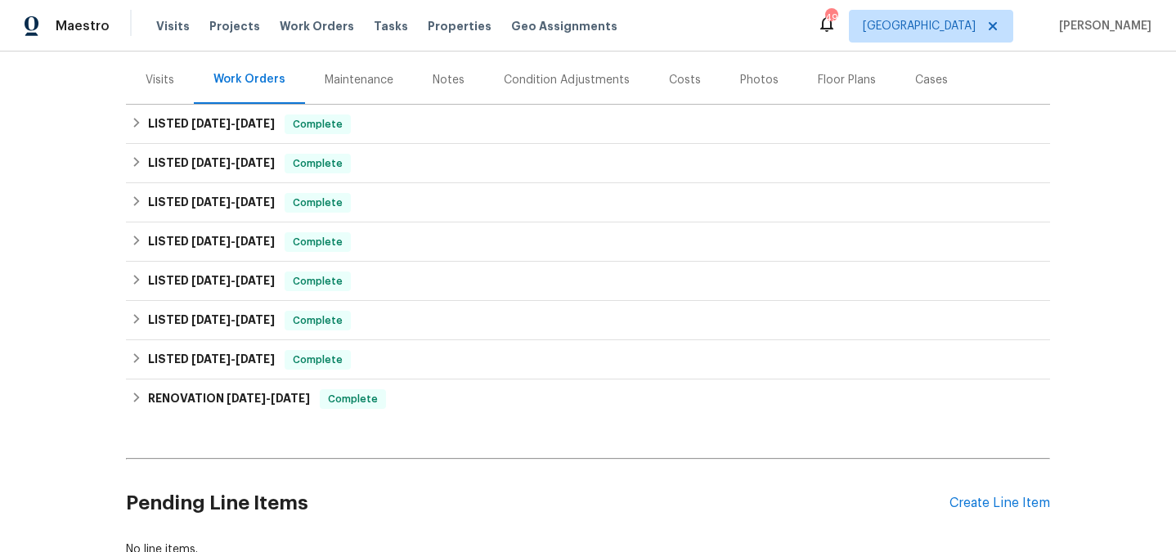
click at [163, 81] on div "Visits" at bounding box center [160, 80] width 29 height 16
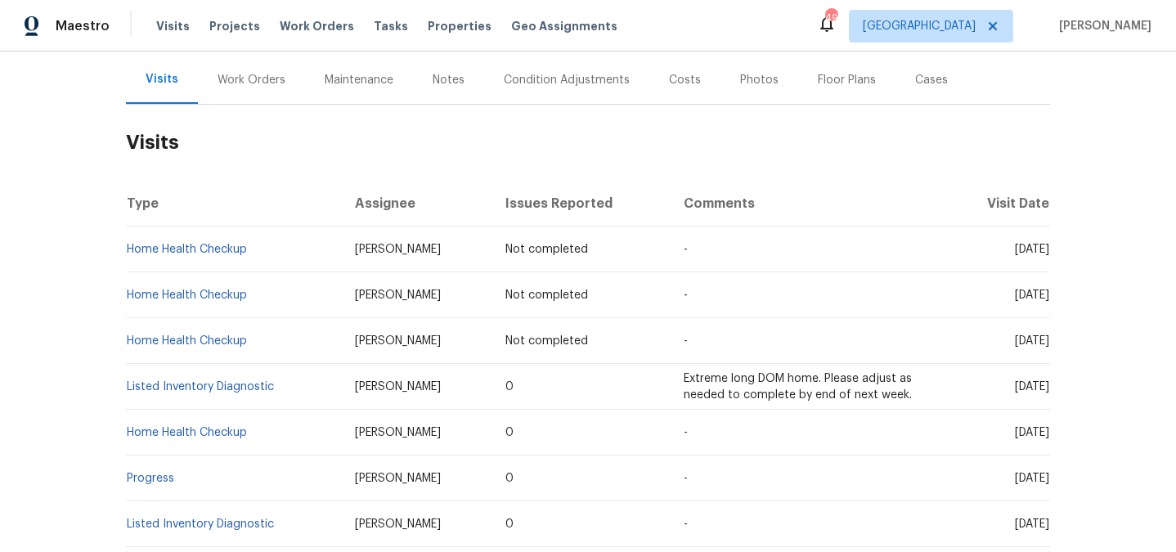
scroll to position [198, 0]
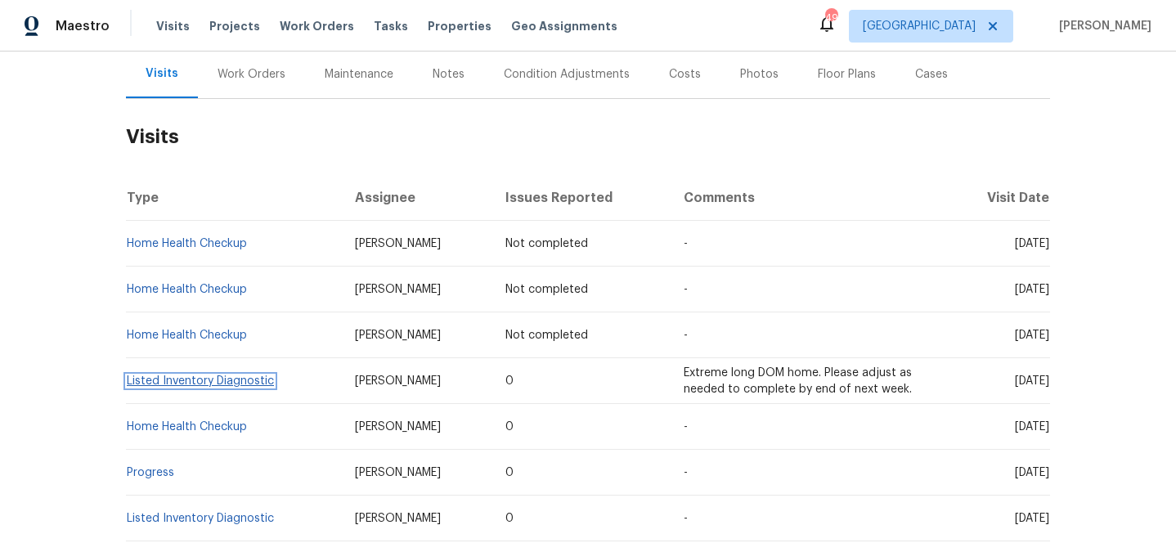
click at [209, 382] on link "Listed Inventory Diagnostic" at bounding box center [200, 380] width 147 height 11
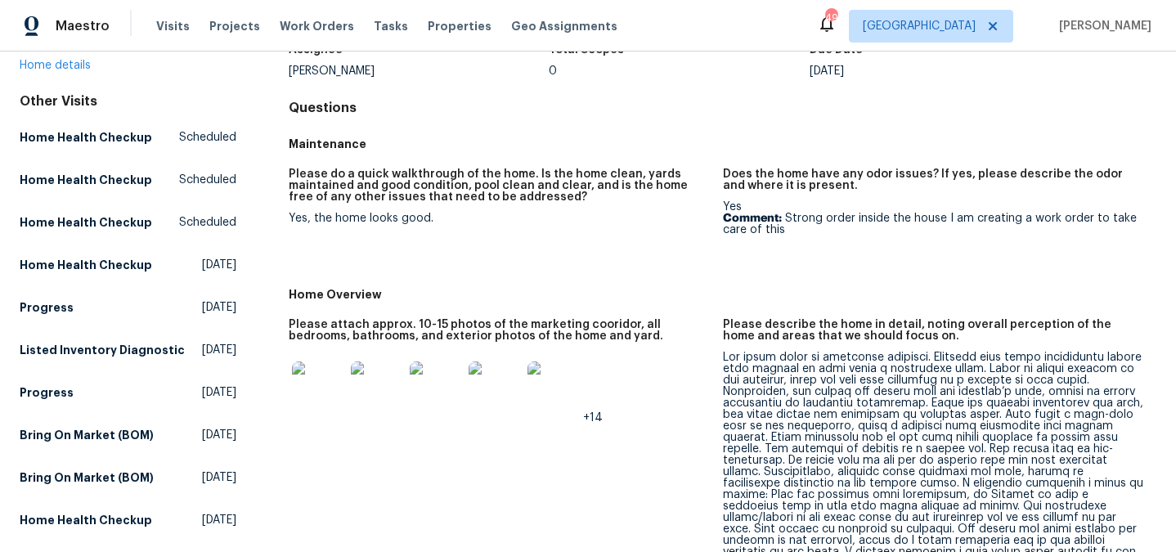
scroll to position [124, 0]
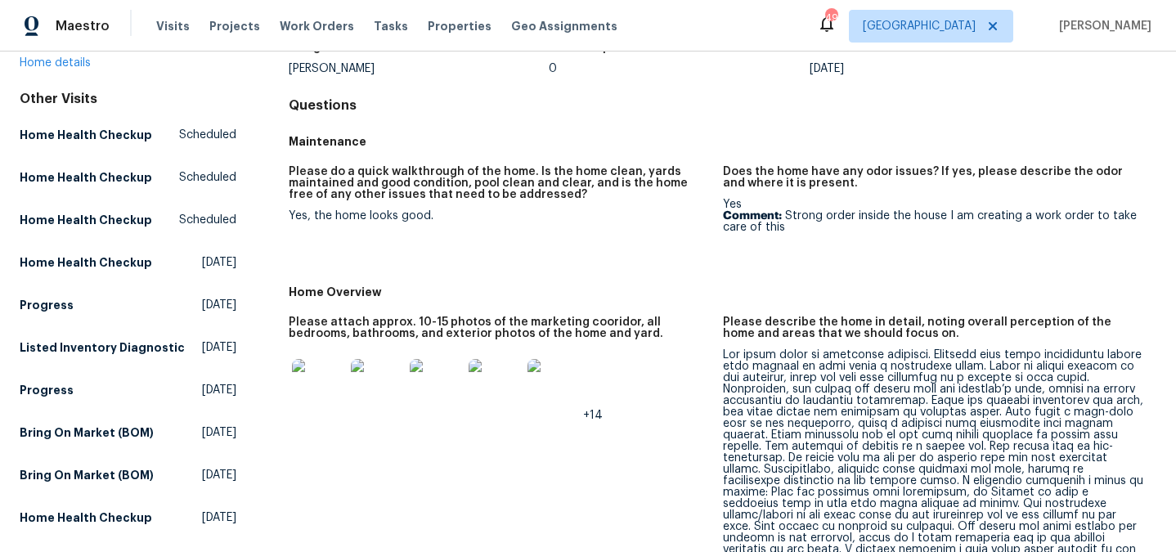
click at [316, 373] on img at bounding box center [318, 385] width 52 height 52
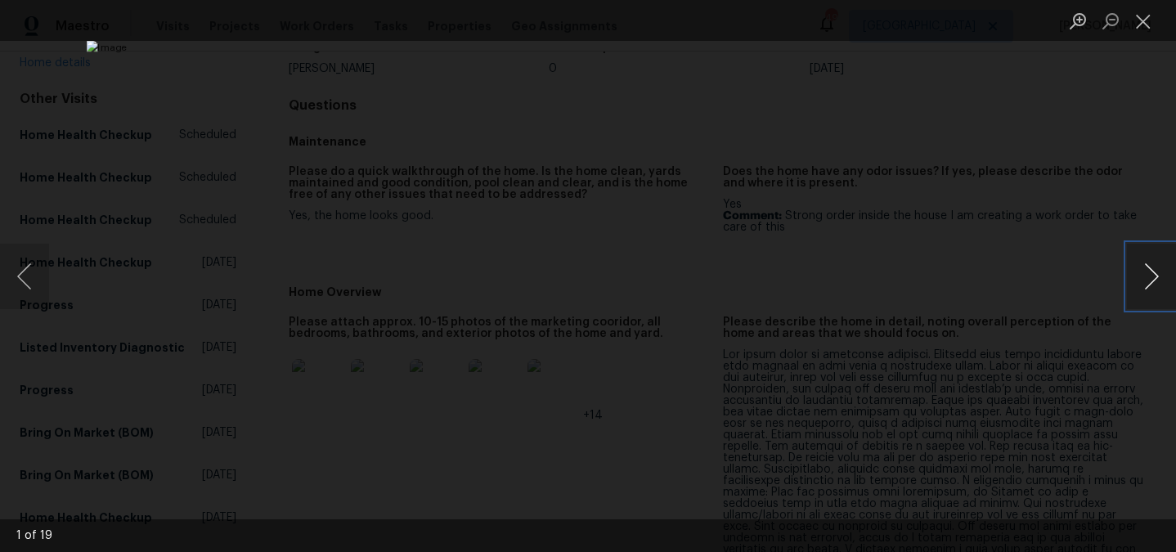
click at [1144, 282] on button "Next image" at bounding box center [1151, 276] width 49 height 65
click at [1152, 287] on button "Next image" at bounding box center [1151, 276] width 49 height 65
click at [1153, 286] on button "Next image" at bounding box center [1151, 276] width 49 height 65
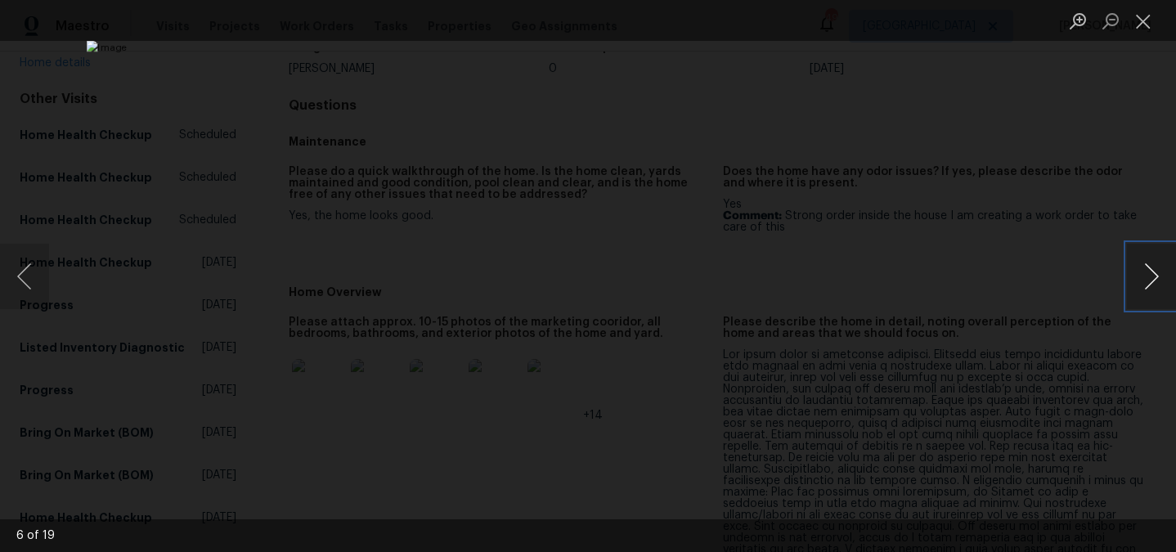
click at [1152, 286] on button "Next image" at bounding box center [1151, 276] width 49 height 65
click at [1148, 278] on button "Next image" at bounding box center [1151, 276] width 49 height 65
click at [1147, 278] on button "Next image" at bounding box center [1151, 276] width 49 height 65
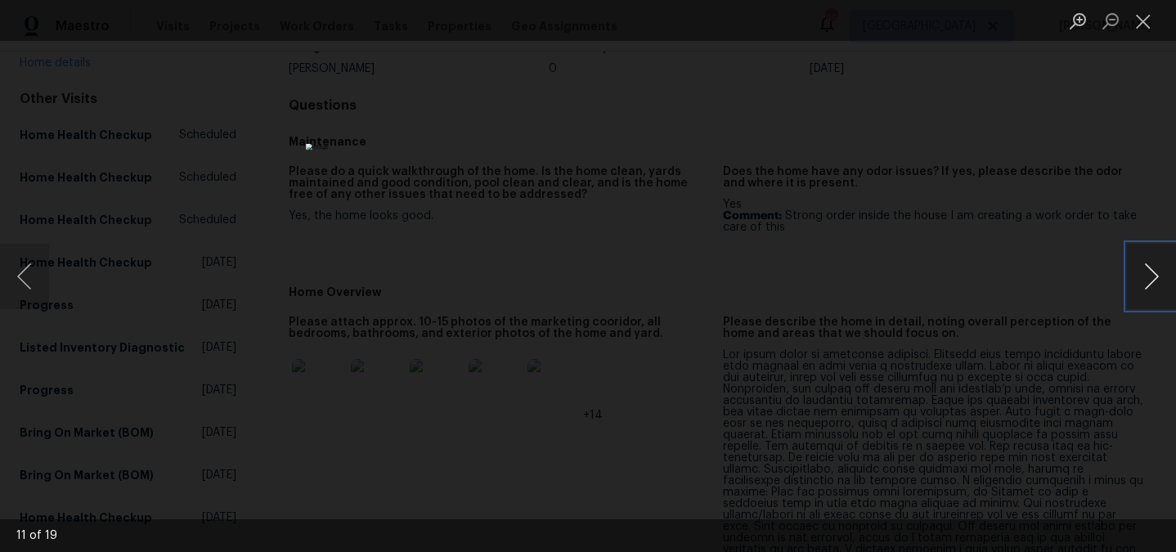
click at [1147, 277] on button "Next image" at bounding box center [1151, 276] width 49 height 65
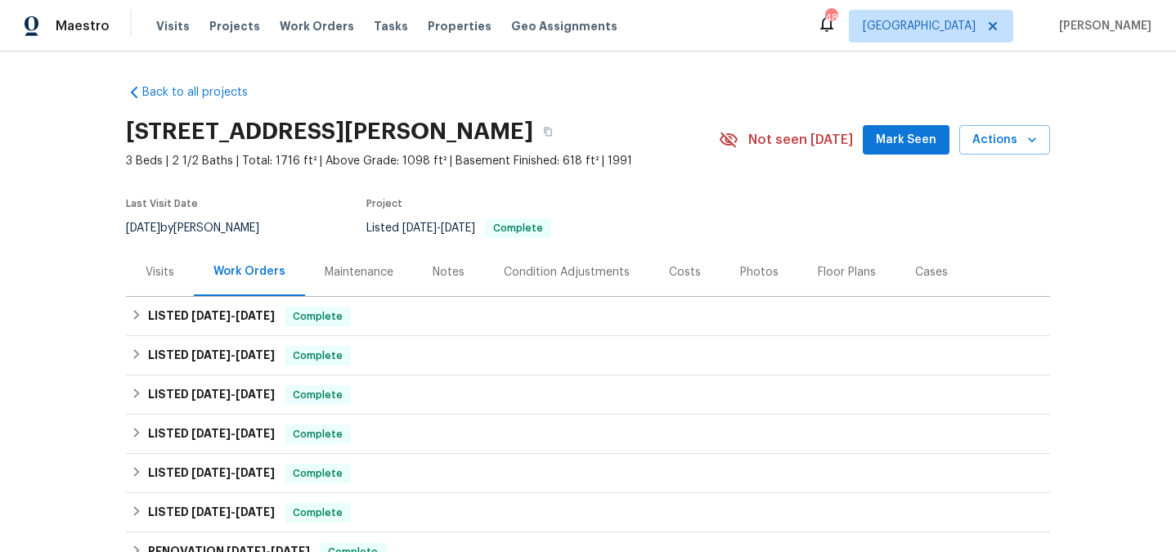
click at [166, 271] on div "Visits" at bounding box center [160, 272] width 29 height 16
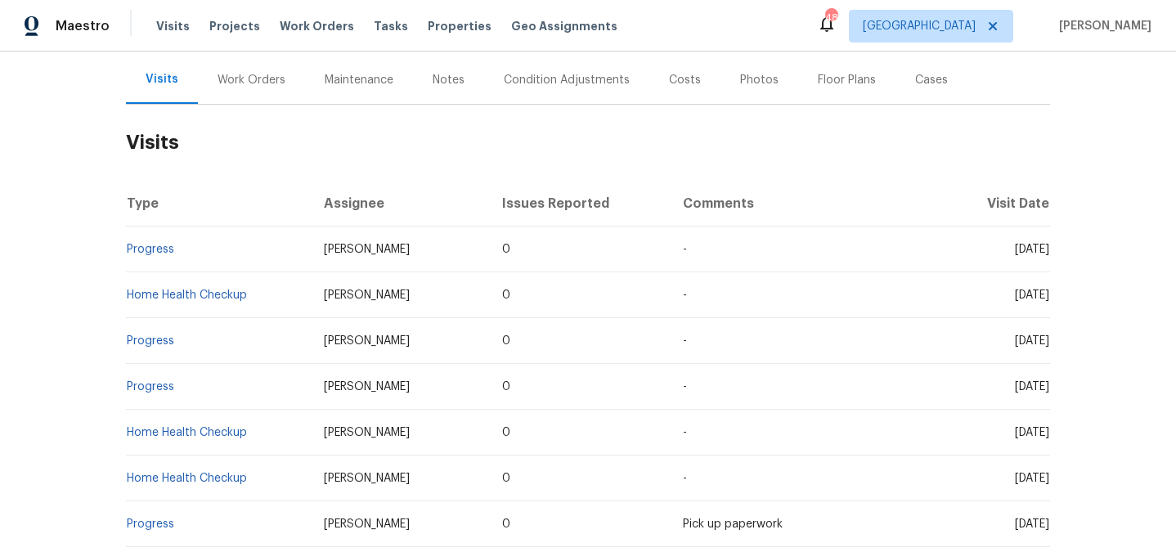
scroll to position [121, 0]
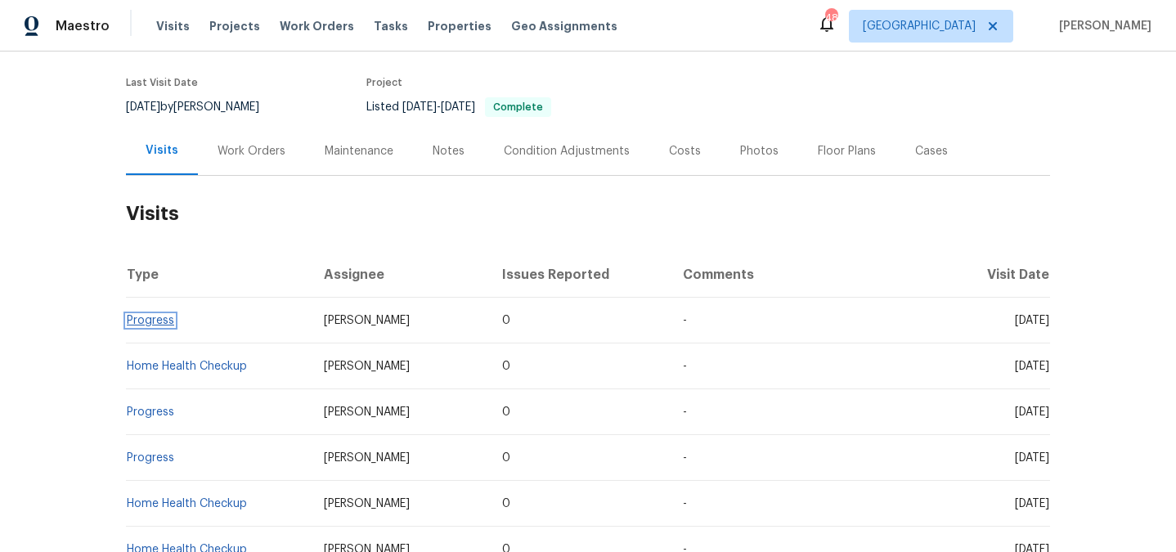
click at [158, 326] on link "Progress" at bounding box center [150, 320] width 47 height 11
